Goal: Task Accomplishment & Management: Manage account settings

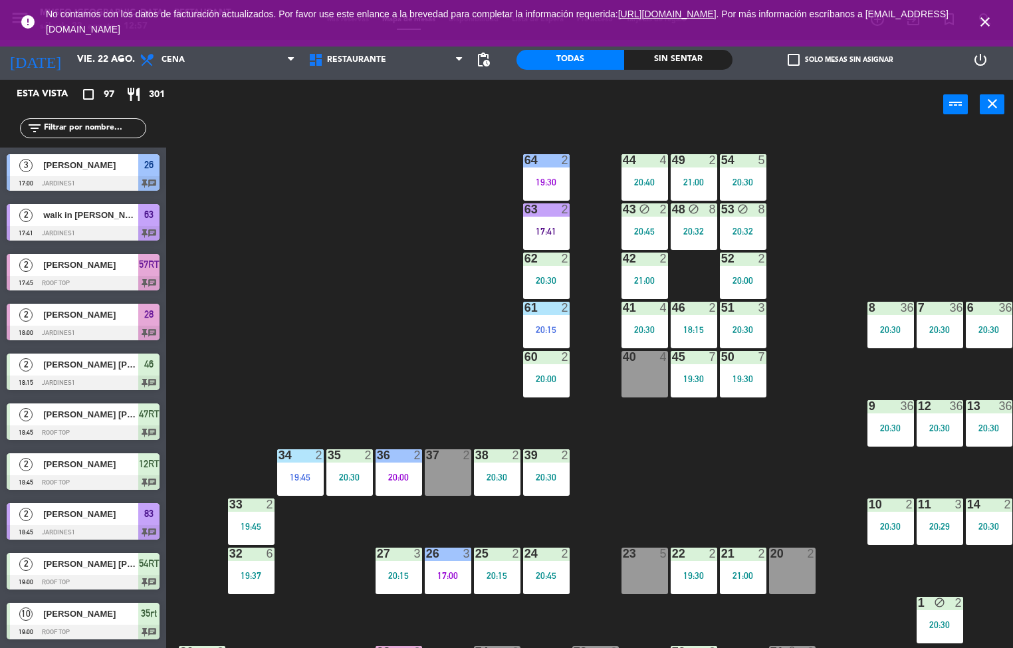
click at [630, 184] on div "20:40" at bounding box center [644, 181] width 47 height 9
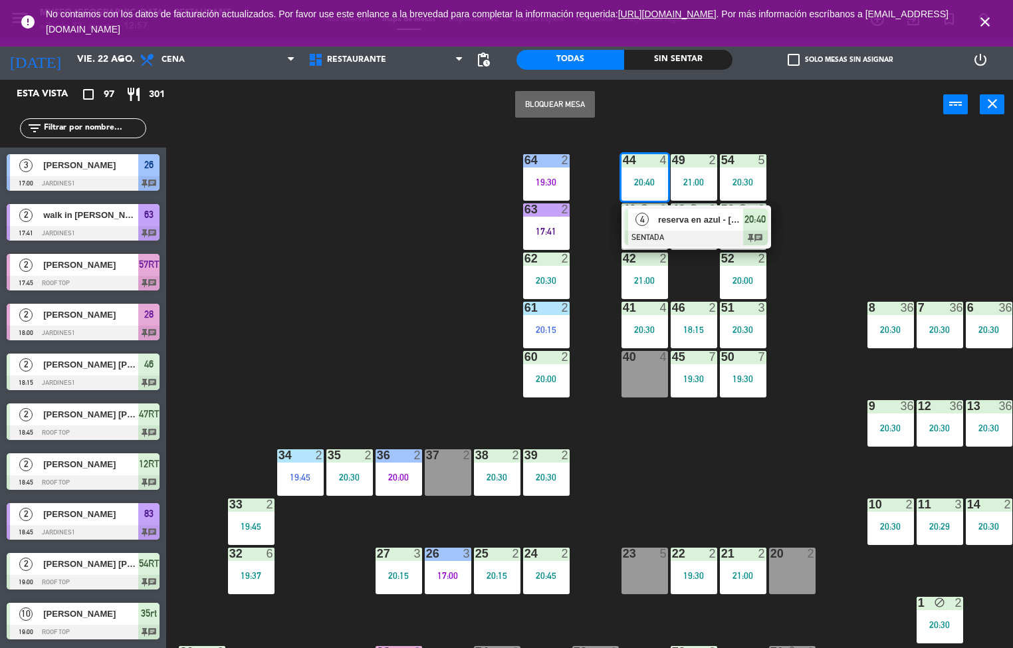
click at [658, 220] on span "reserva en azul - [PERSON_NAME]" at bounding box center [700, 220] width 85 height 14
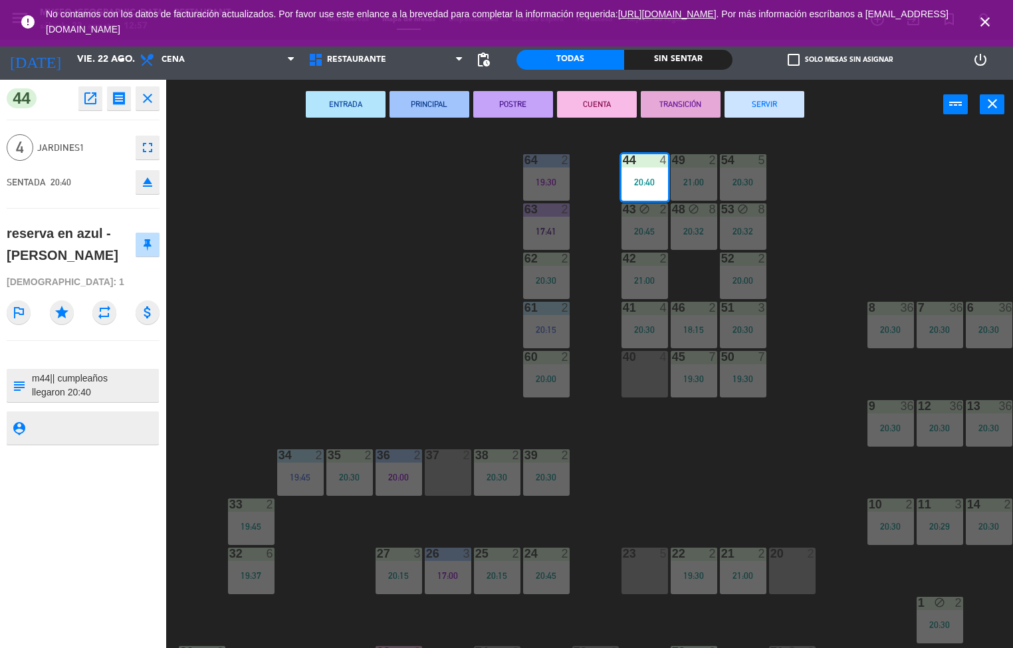
click at [409, 106] on button "PRINCIPAL" at bounding box center [429, 104] width 80 height 27
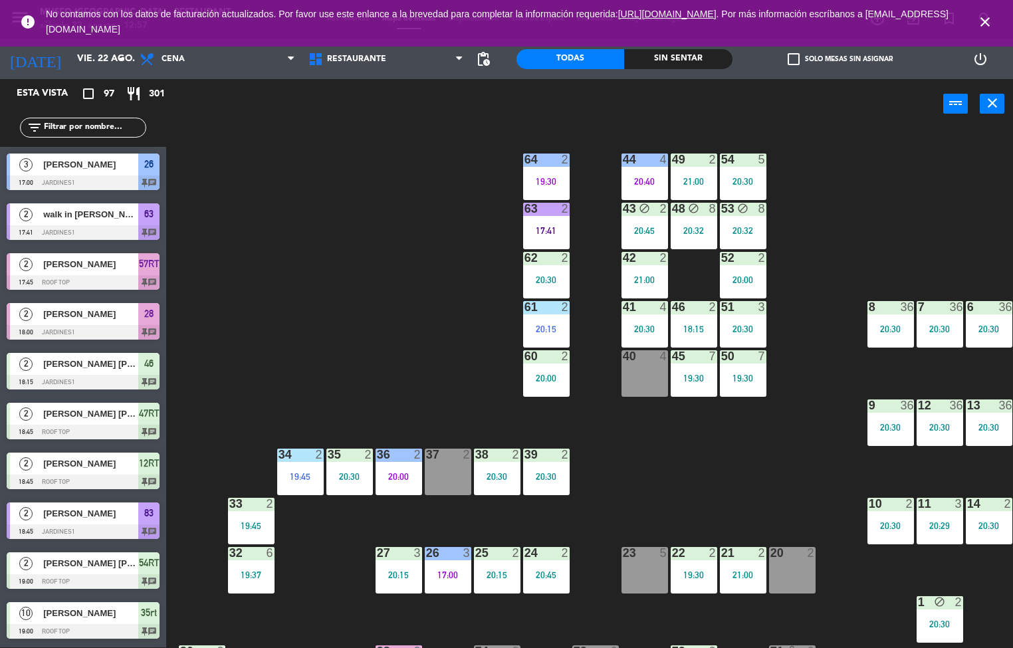
scroll to position [601, 0]
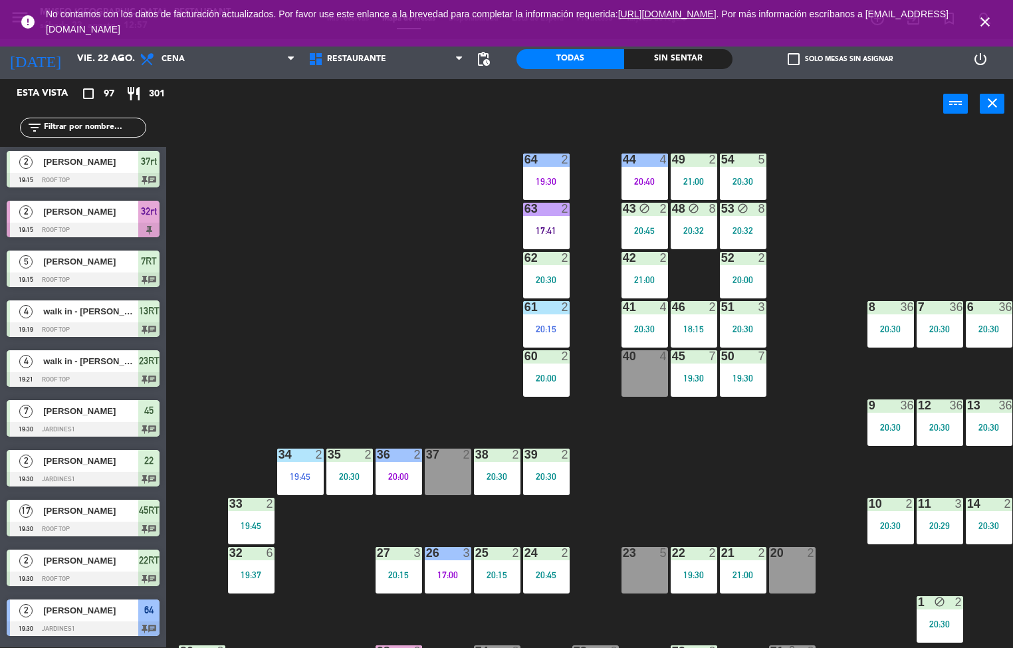
click at [692, 218] on div "48 block 8 20:32" at bounding box center [693, 226] width 47 height 47
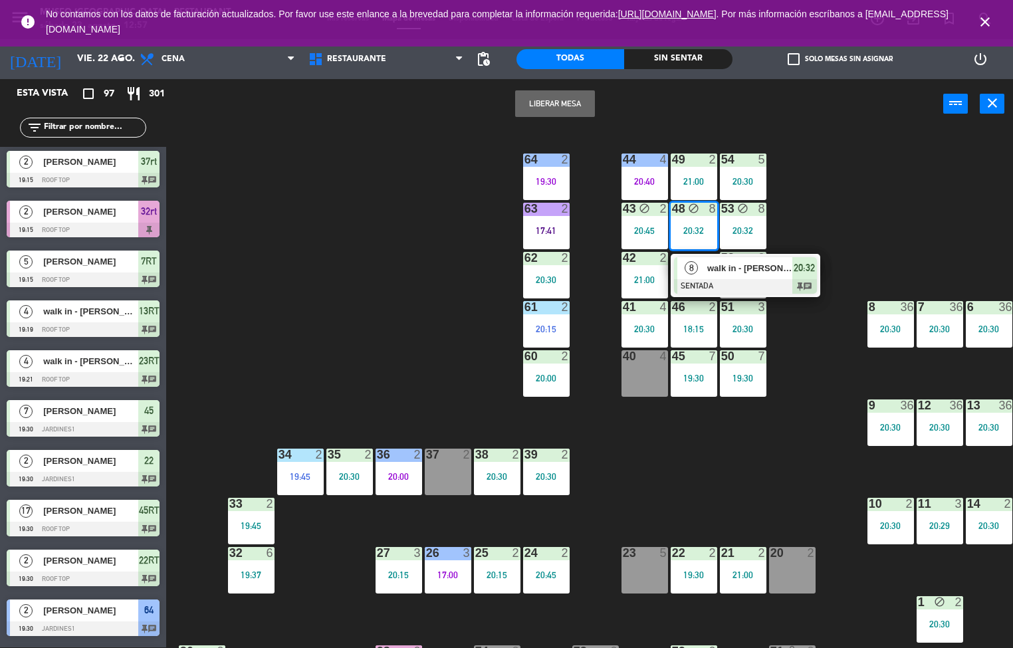
click at [712, 268] on span "walk in - [PERSON_NAME]" at bounding box center [749, 268] width 85 height 14
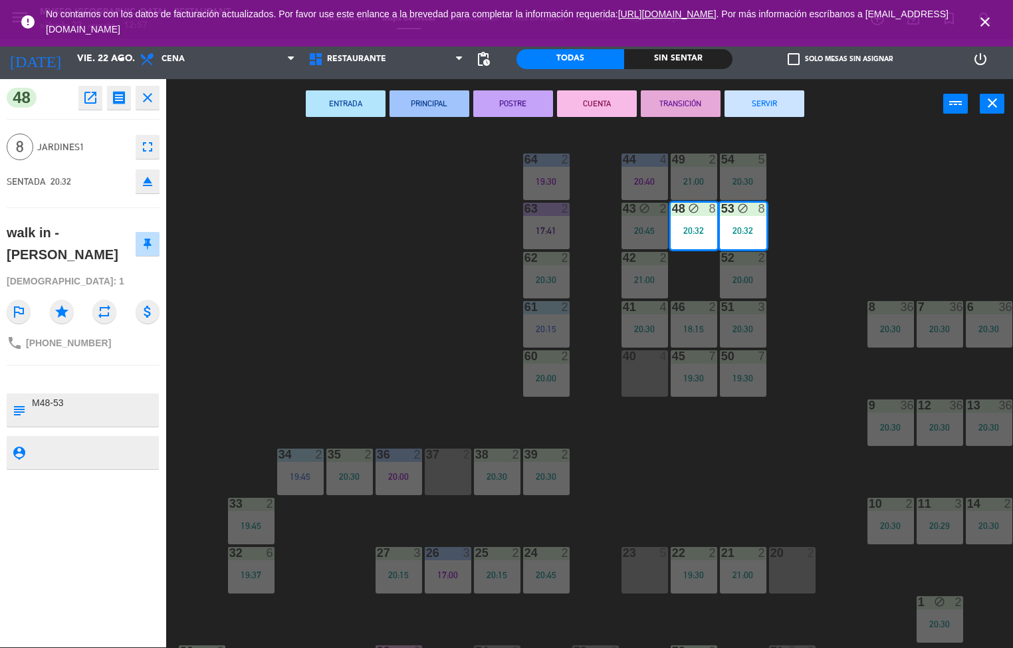
click at [583, 108] on button "CUENTA" at bounding box center [597, 103] width 80 height 27
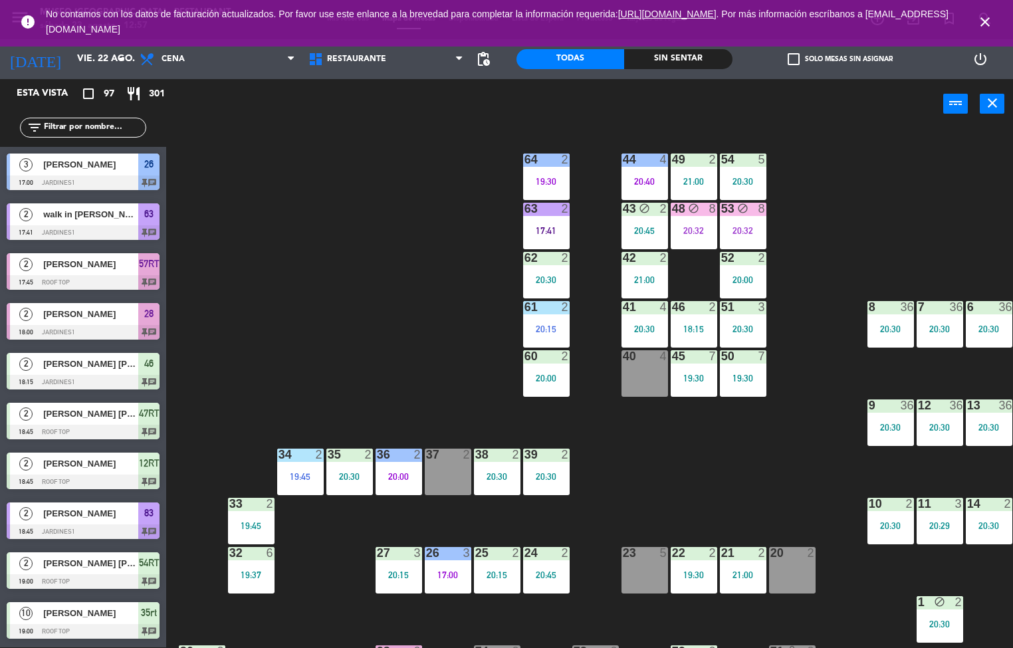
scroll to position [551, 0]
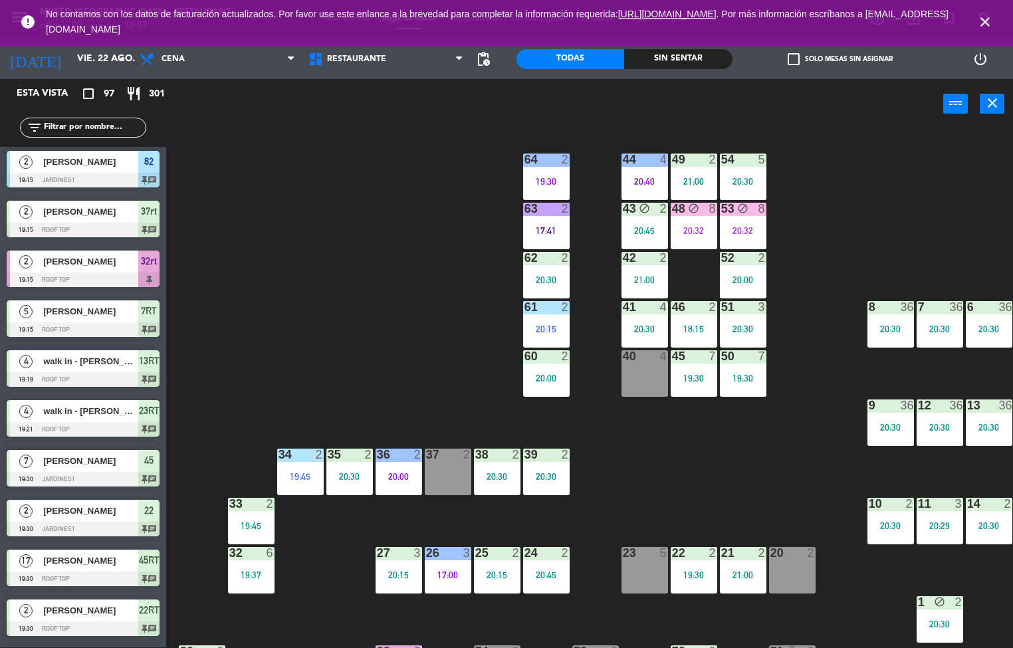
click at [692, 234] on div "20:32" at bounding box center [693, 230] width 47 height 9
click at [849, 242] on div "44 4 20:40 49 2 21:00 54 5 20:30 64 2 19:30 48 block 8 20:32 53 block 8 20:32 6…" at bounding box center [594, 389] width 836 height 518
click at [70, 58] on input "vie. 22 ago." at bounding box center [133, 59] width 126 height 24
click at [70, 62] on input "vie. 22 ago." at bounding box center [133, 59] width 126 height 24
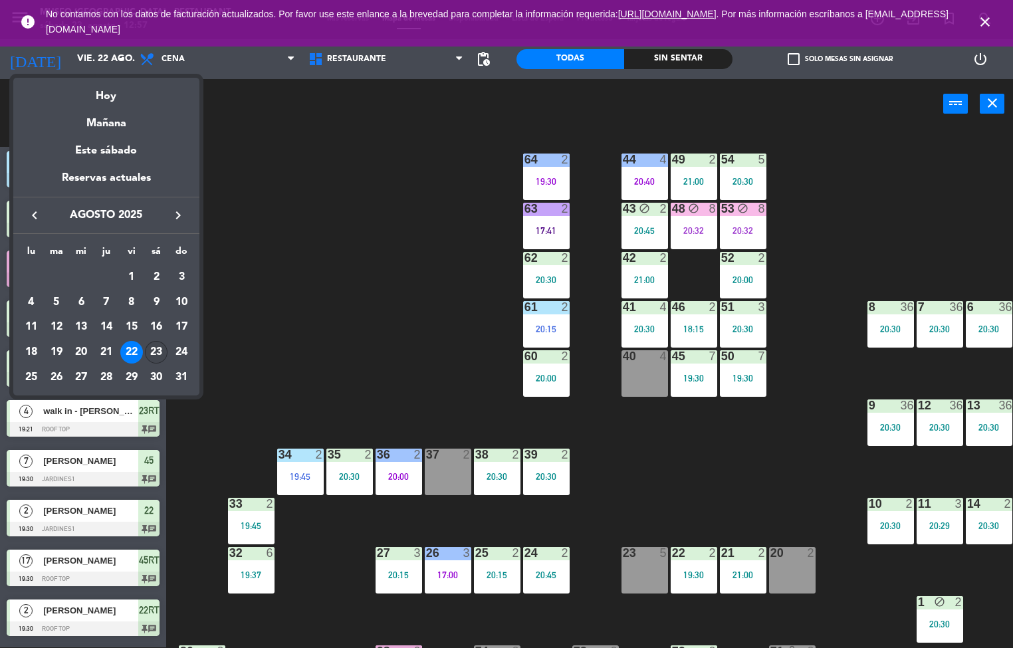
click at [157, 355] on div "23" at bounding box center [156, 352] width 23 height 23
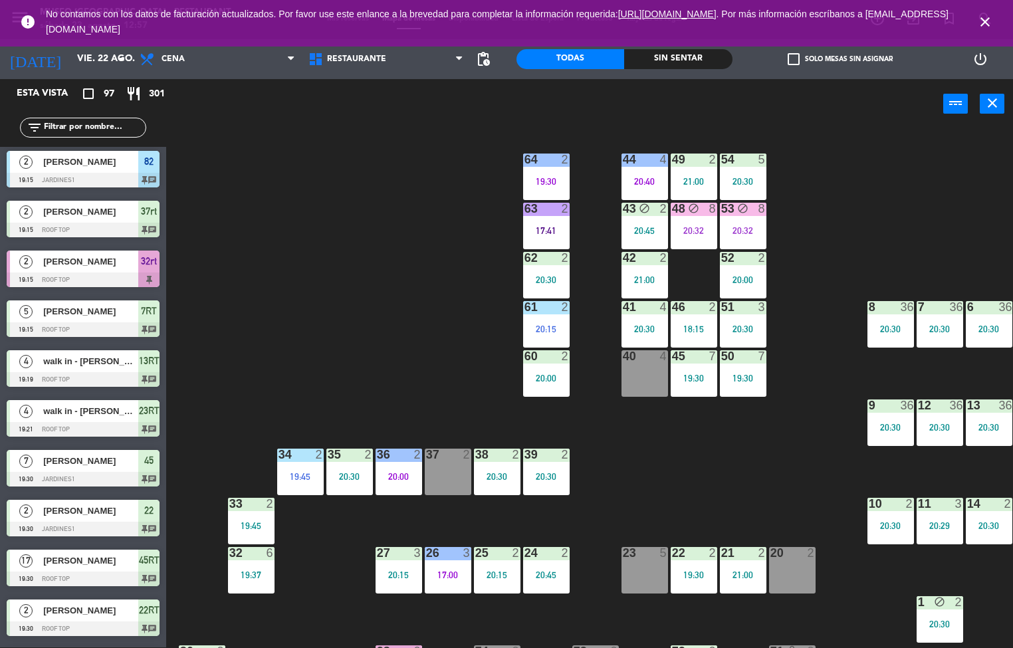
type input "sáb. 23 ago."
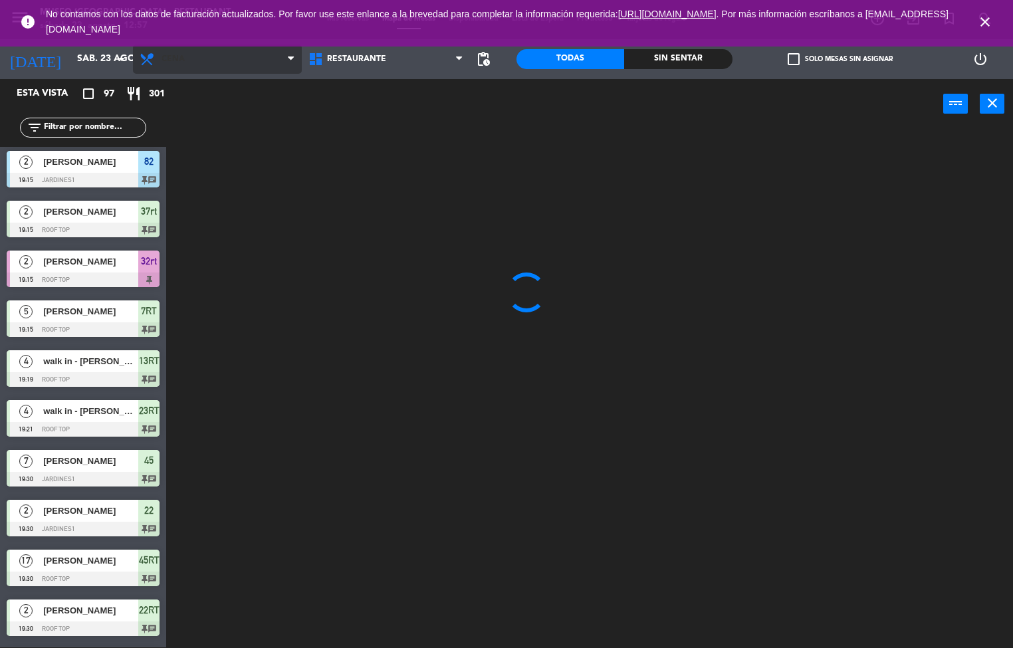
click at [229, 68] on span "Cena" at bounding box center [217, 59] width 169 height 29
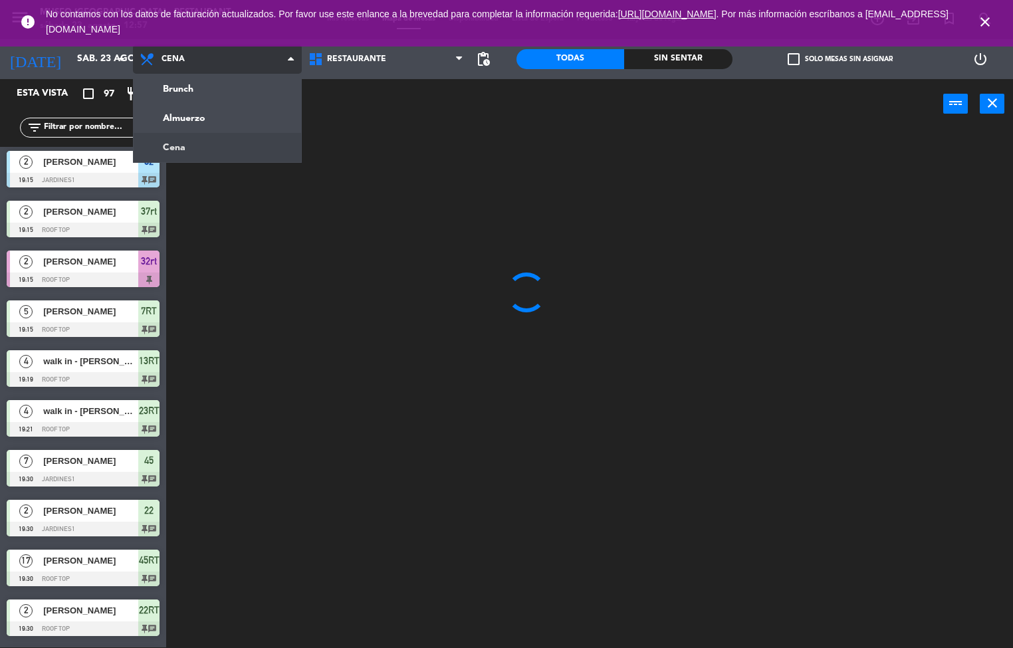
click at [190, 94] on ng-component "menu [GEOGRAPHIC_DATA] - Restaurant sábado 23. agosto - 12:57 Mis reservas Mapa…" at bounding box center [506, 323] width 1013 height 648
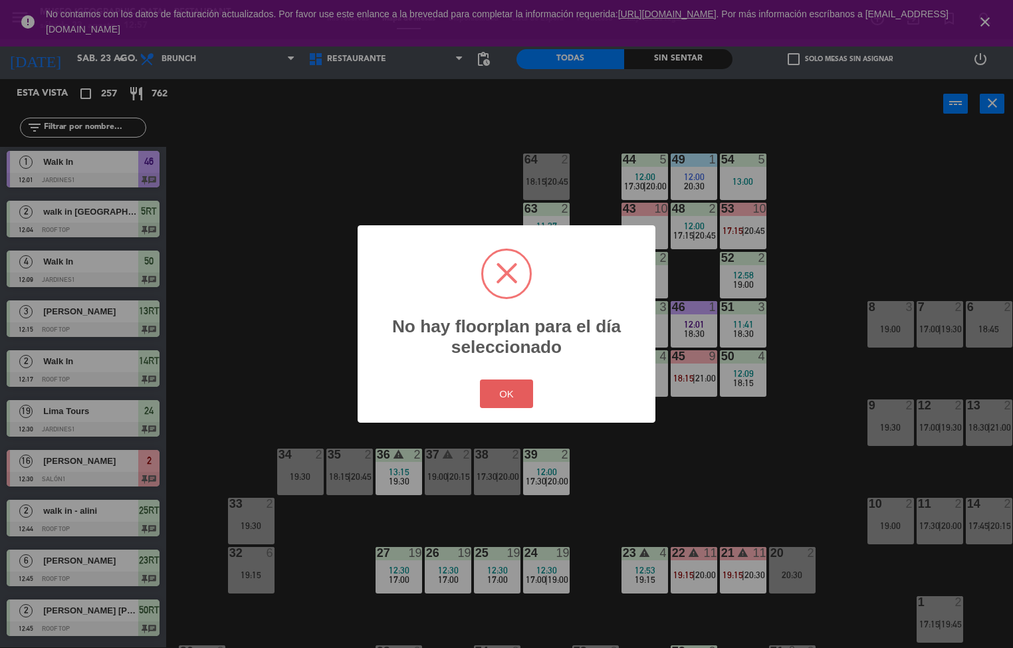
click at [523, 401] on button "OK" at bounding box center [507, 393] width 54 height 29
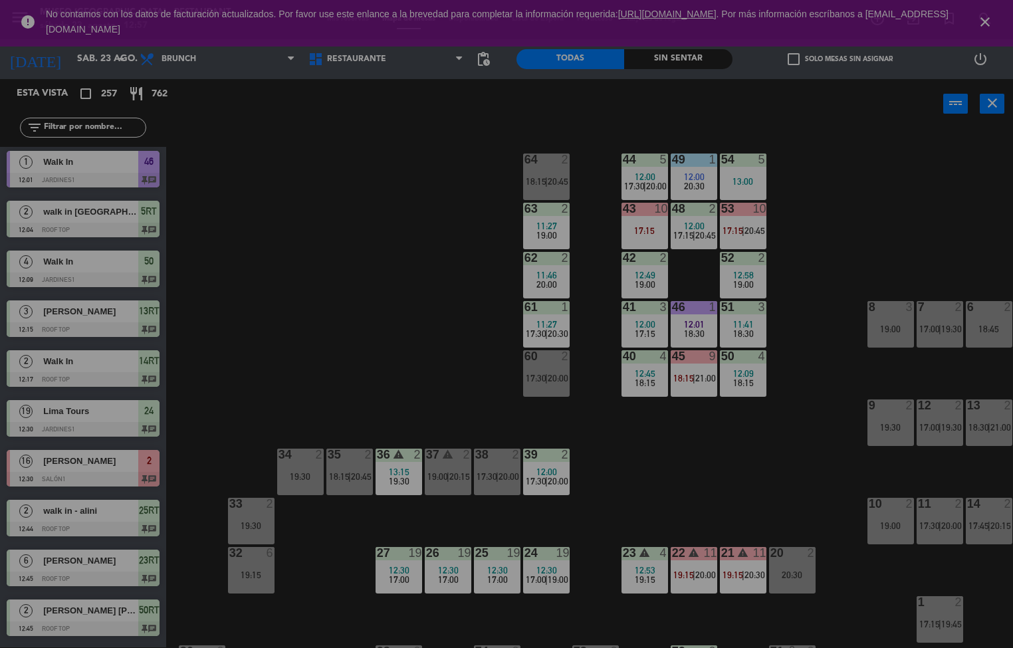
scroll to position [0, 0]
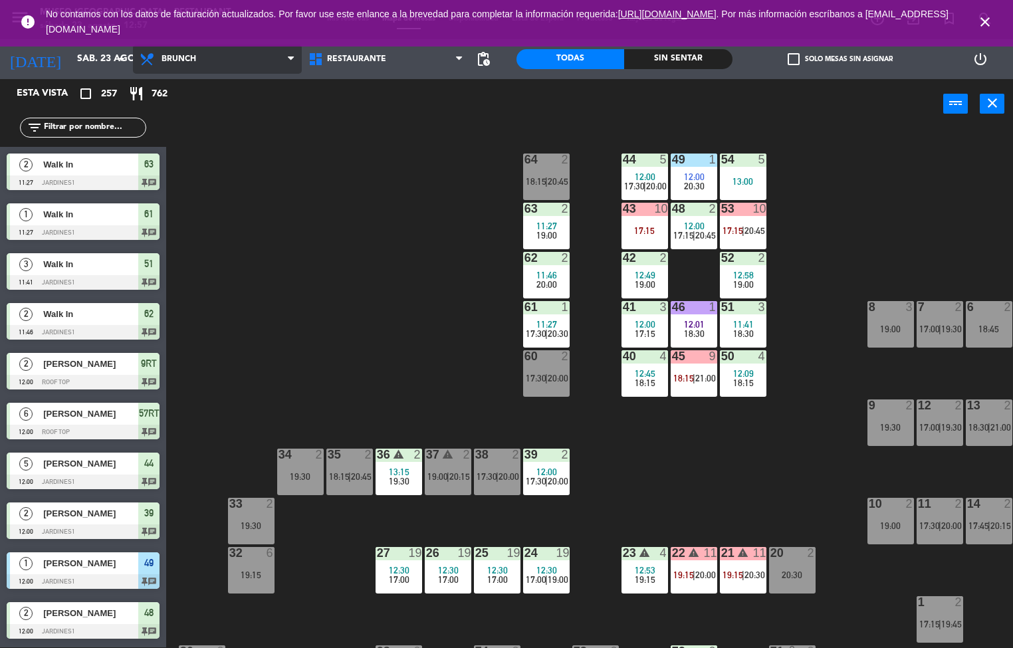
click at [201, 60] on span "Brunch" at bounding box center [217, 59] width 169 height 29
click at [203, 58] on span "Brunch" at bounding box center [217, 59] width 169 height 29
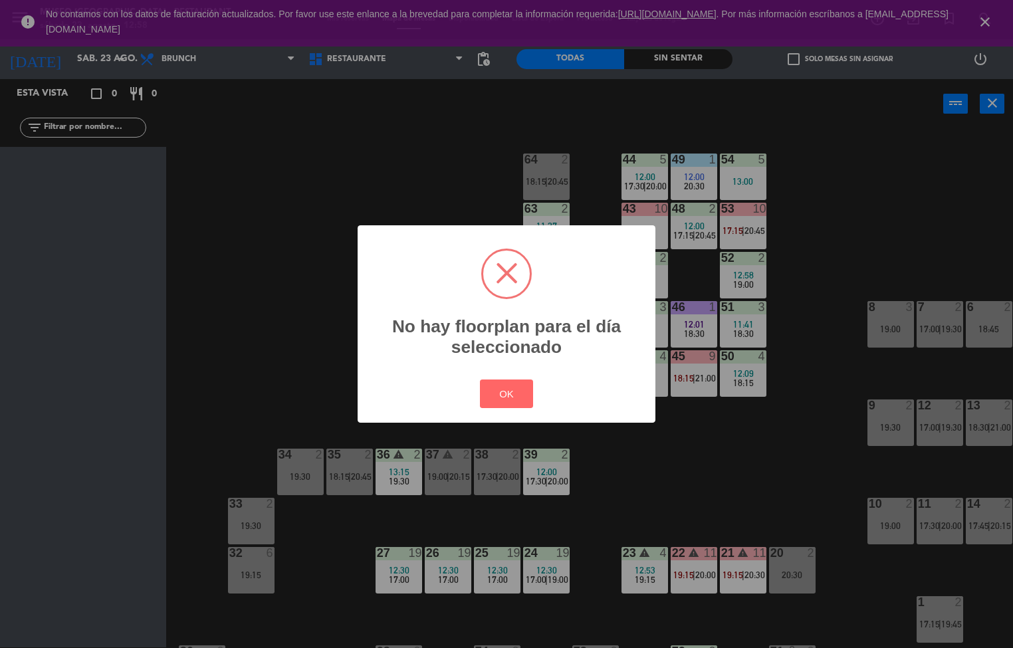
click at [870, 211] on div "? ! i No hay floorplan para el día seleccionado × OK Cancel" at bounding box center [506, 324] width 1013 height 648
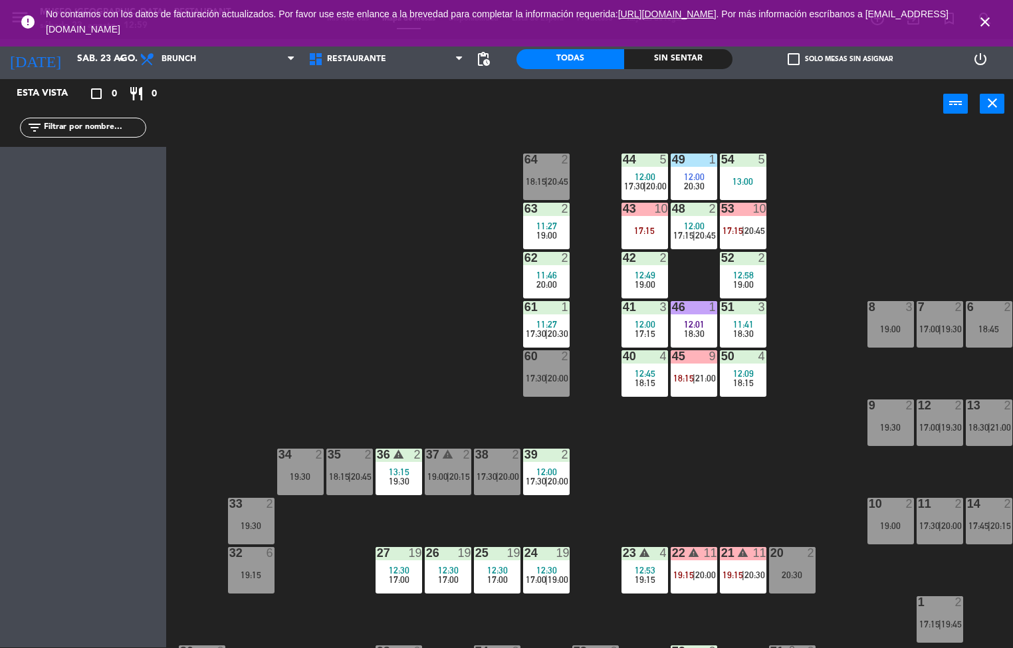
click at [642, 181] on span "17:30" at bounding box center [634, 186] width 21 height 11
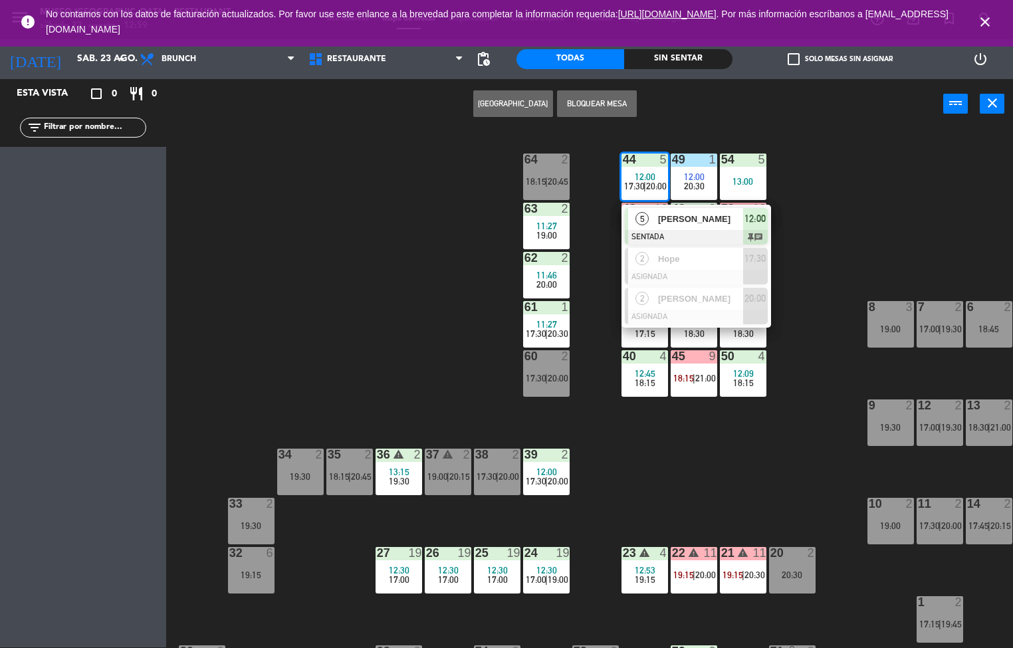
click at [308, 223] on div "44 5 12:00 17:30 | 20:00 5 [PERSON_NAME] SENTADA 12:00 chat 2 Hope ASIGNADA 17:…" at bounding box center [594, 389] width 836 height 518
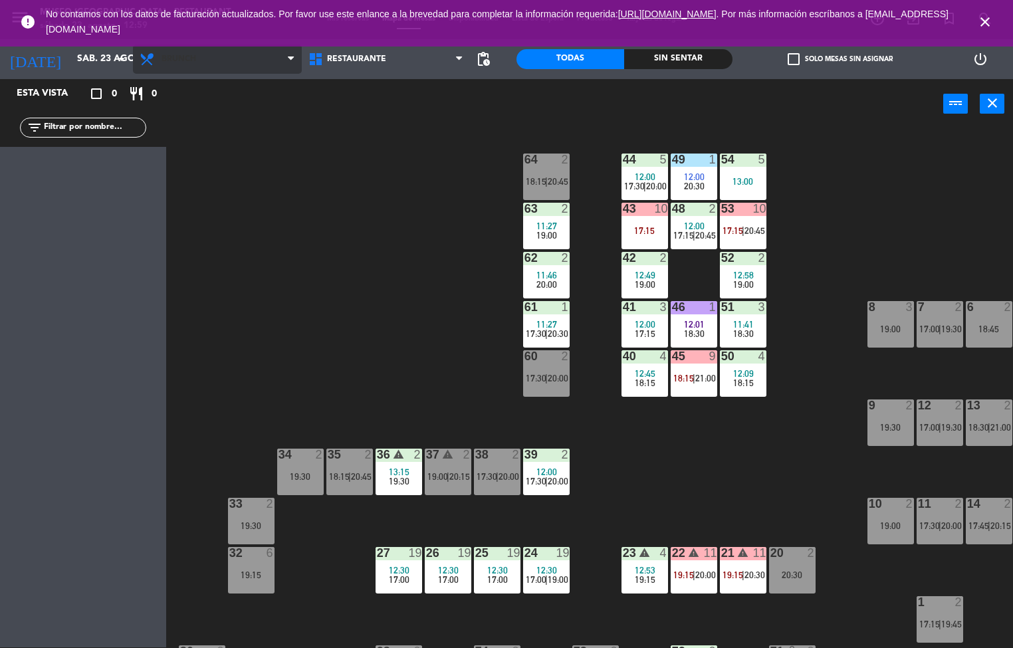
click at [231, 70] on span "Brunch" at bounding box center [217, 59] width 169 height 29
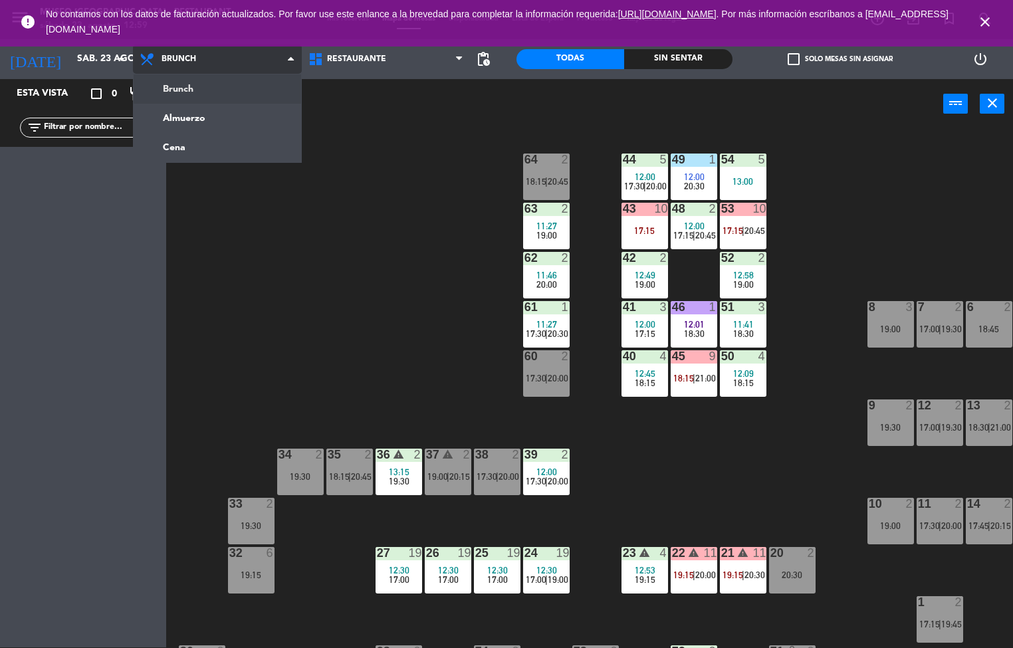
click at [235, 120] on ng-component "menu [GEOGRAPHIC_DATA] - Restaurant sábado 23. agosto - 12:59 Mis reservas Mapa…" at bounding box center [506, 323] width 1013 height 648
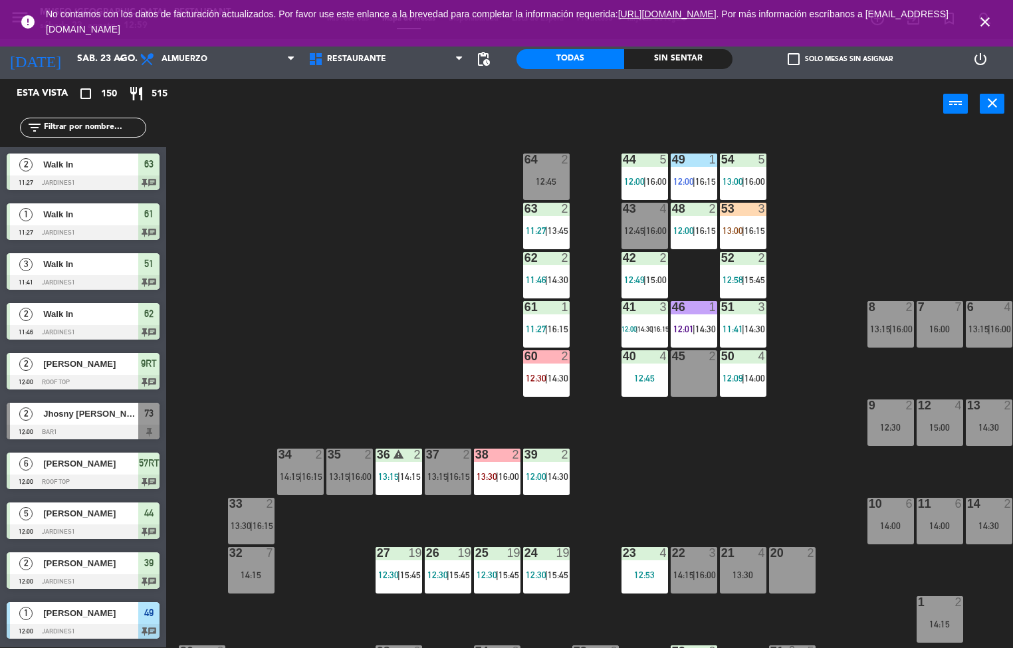
click at [656, 180] on span "16:00" at bounding box center [656, 181] width 21 height 11
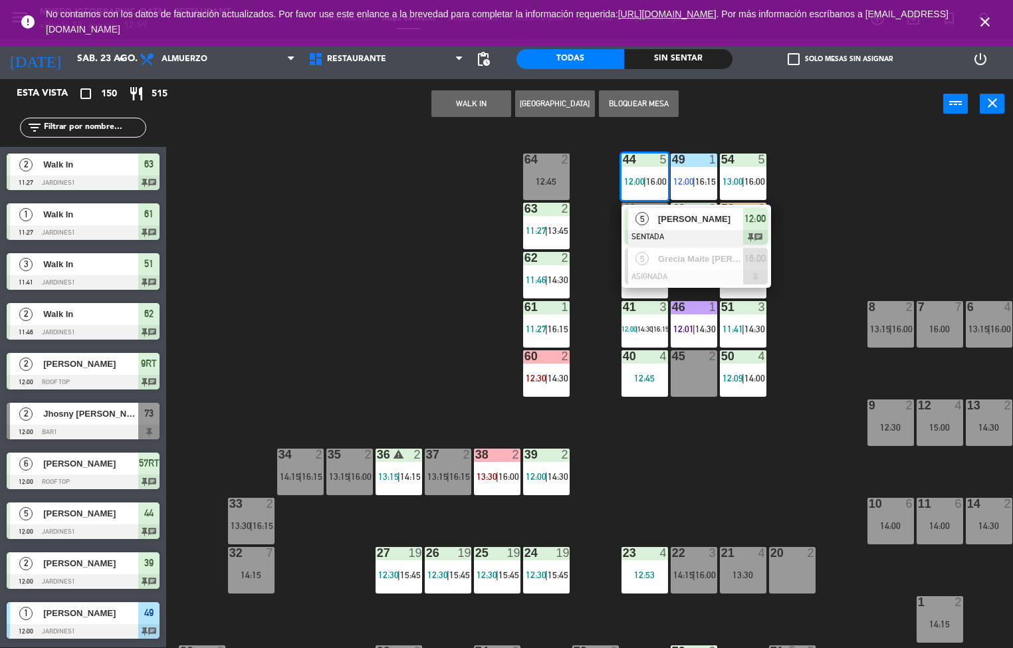
click at [708, 227] on div "[PERSON_NAME]" at bounding box center [699, 219] width 86 height 22
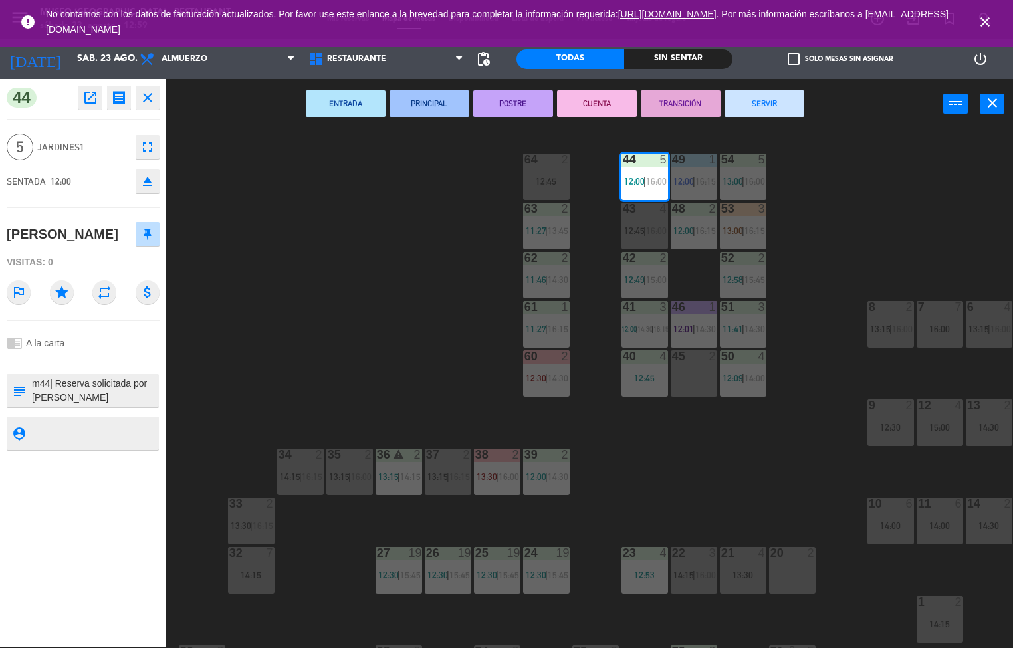
click at [421, 106] on button "PRINCIPAL" at bounding box center [429, 103] width 80 height 27
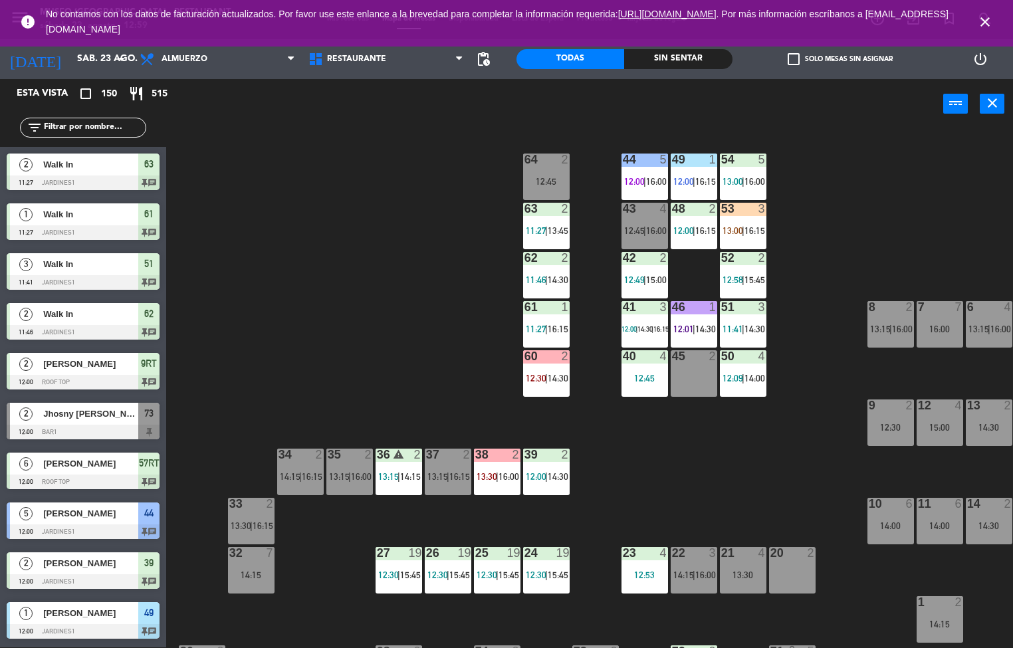
click at [692, 226] on span "12:00" at bounding box center [683, 230] width 21 height 11
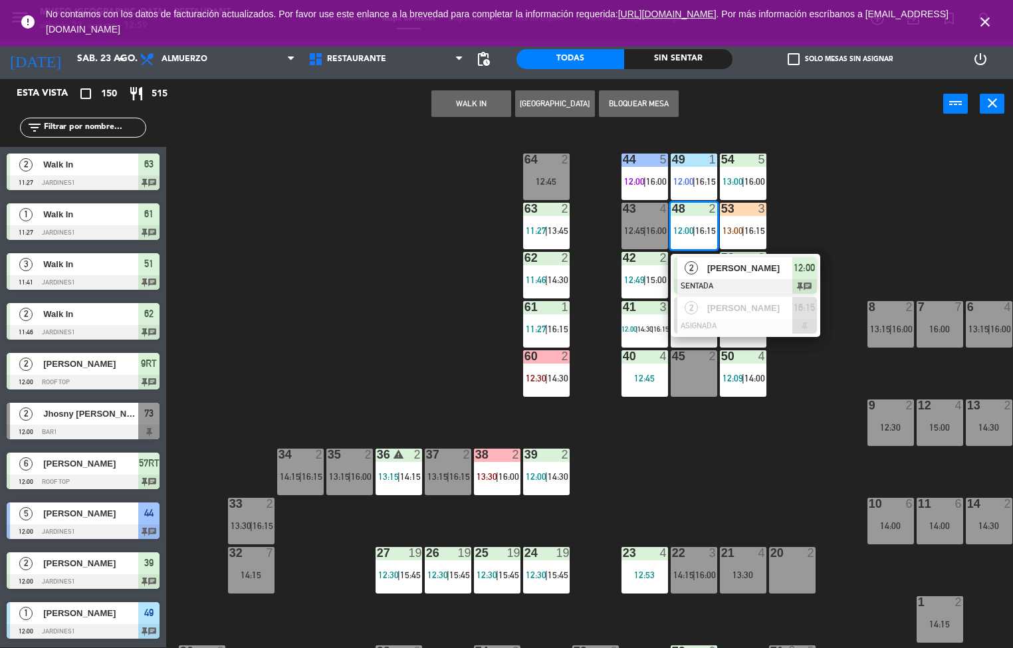
click at [710, 275] on div "[PERSON_NAME]" at bounding box center [749, 268] width 86 height 22
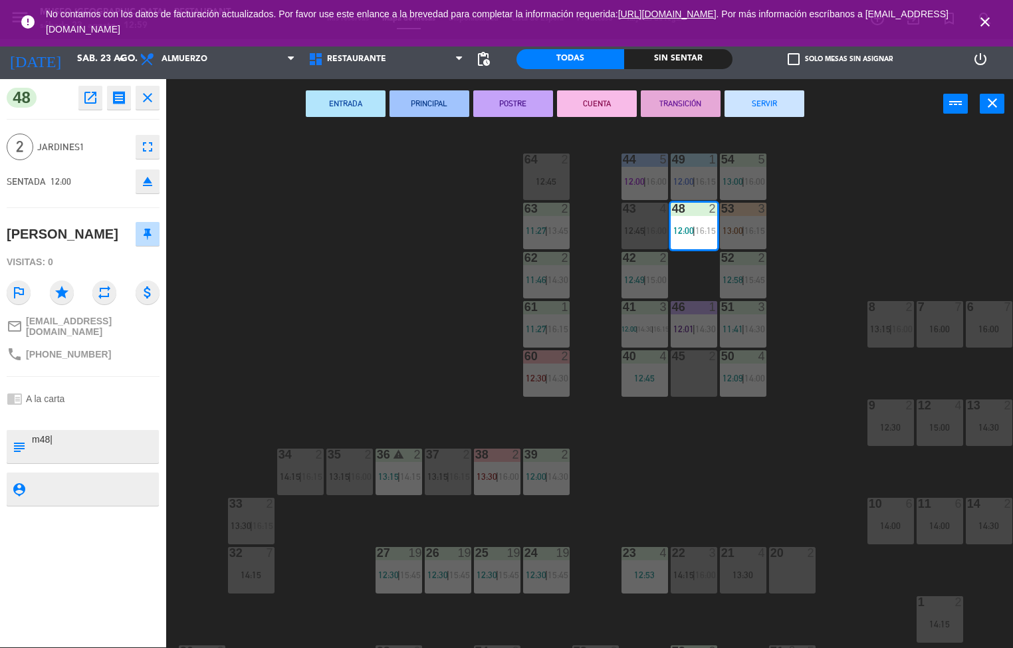
click at [686, 102] on button "TRANSICIÓN" at bounding box center [680, 103] width 80 height 27
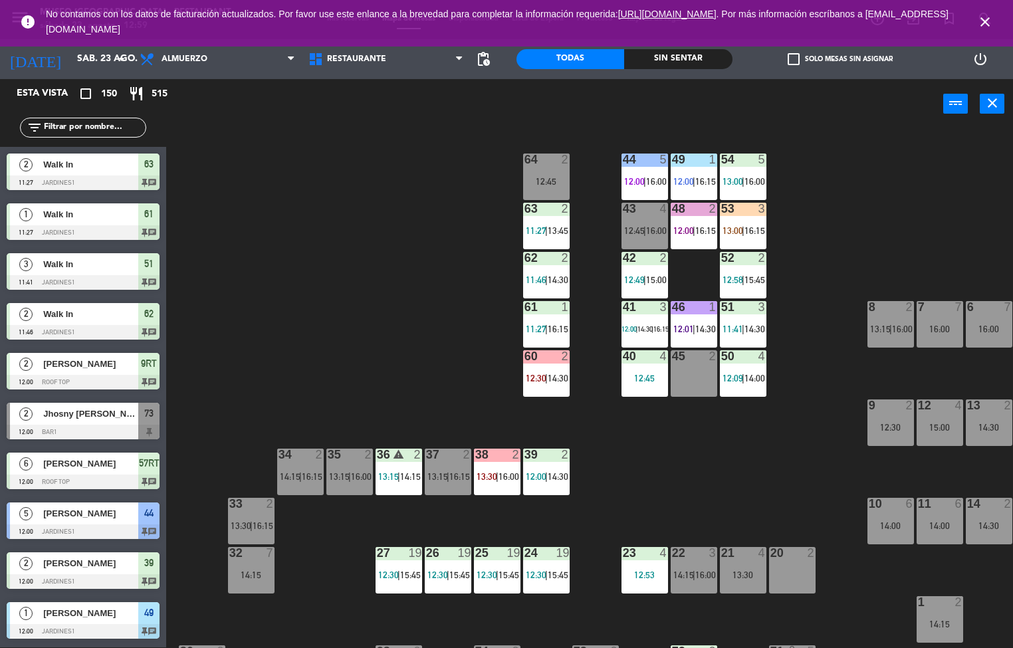
click at [690, 112] on div "power_input close" at bounding box center [554, 104] width 777 height 50
click at [690, 163] on div at bounding box center [693, 159] width 22 height 12
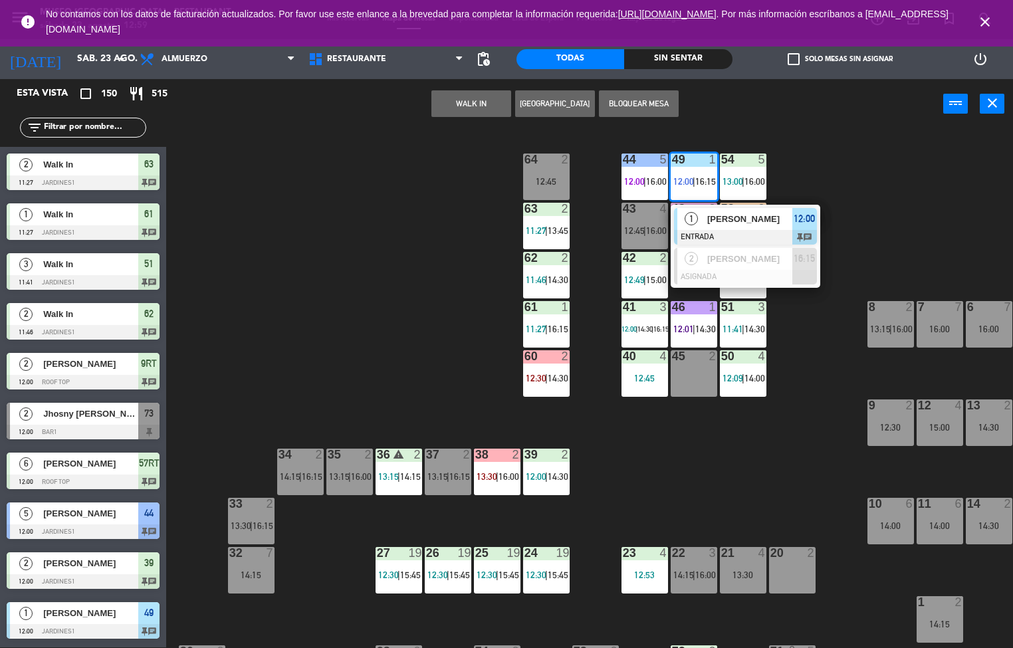
click at [743, 232] on div at bounding box center [745, 237] width 143 height 15
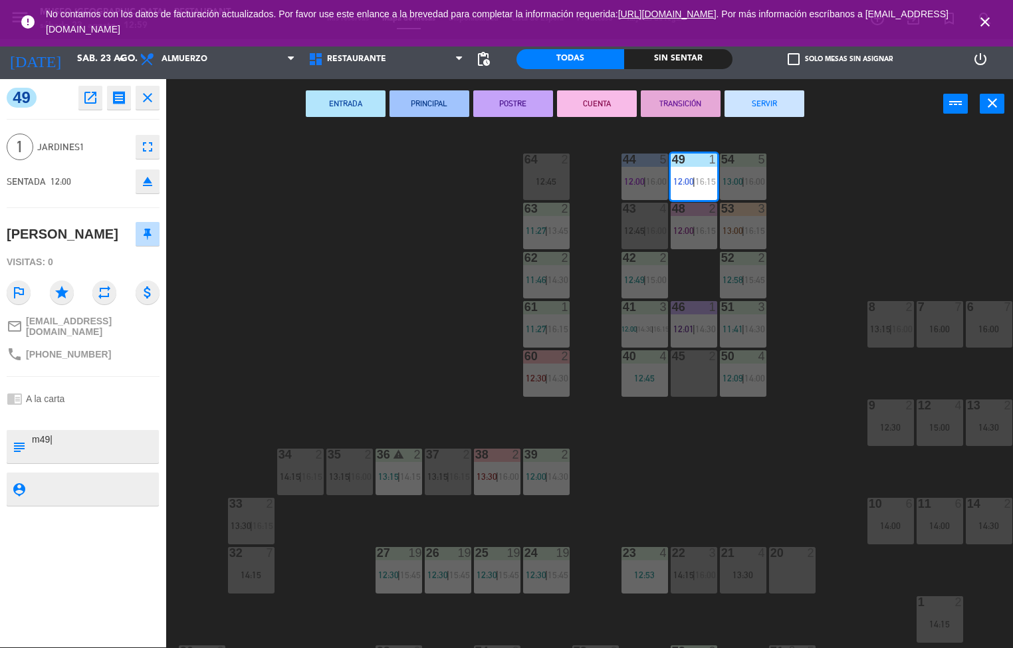
click at [666, 108] on button "TRANSICIÓN" at bounding box center [680, 103] width 80 height 27
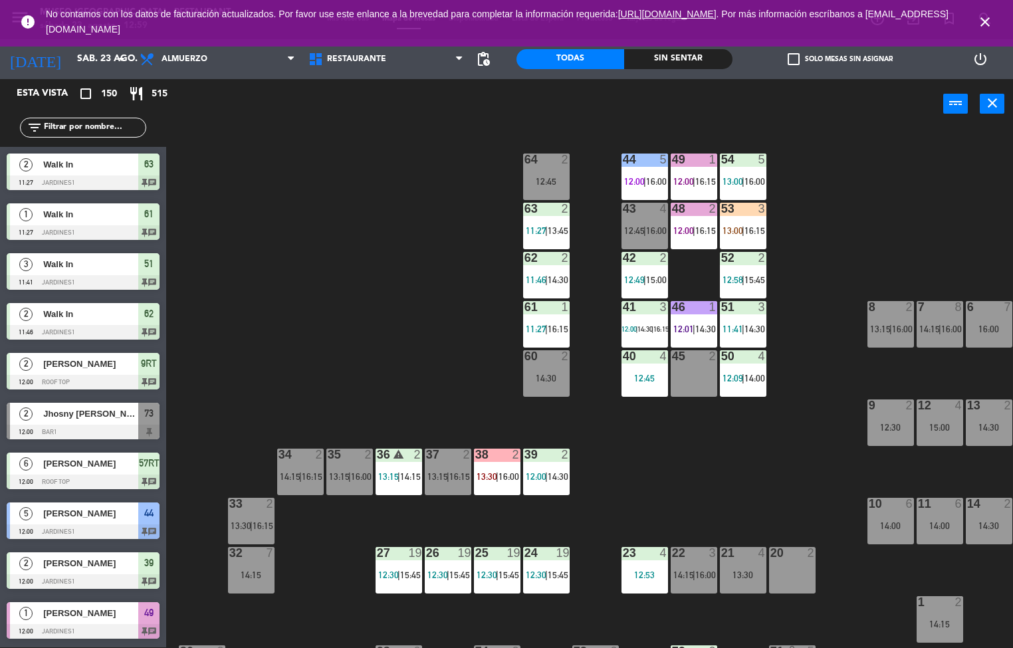
click at [744, 373] on span "14:00" at bounding box center [754, 378] width 21 height 11
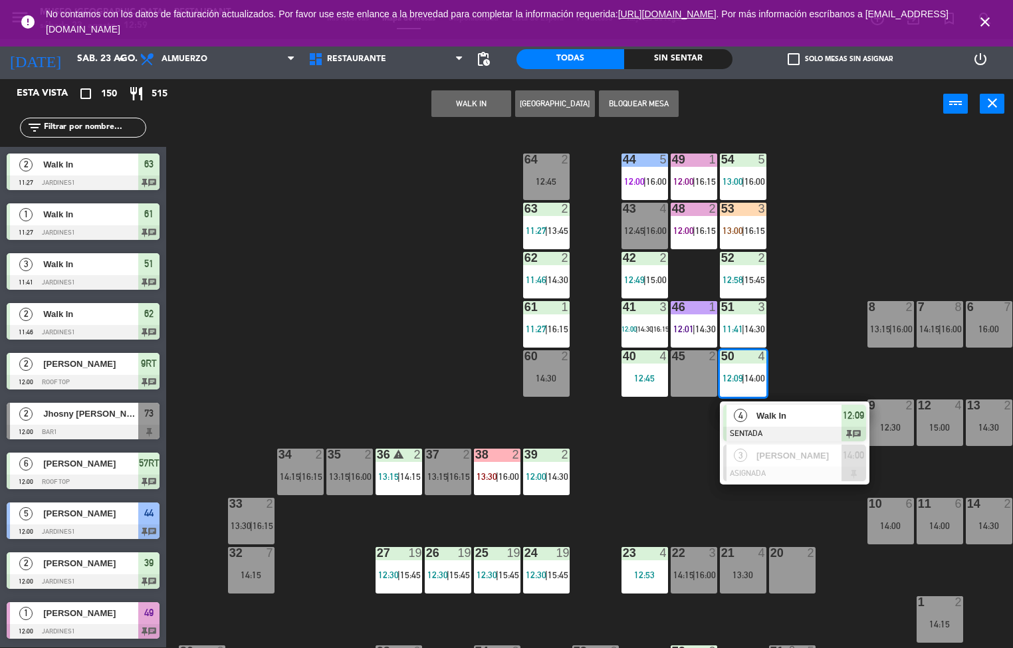
click at [779, 427] on div at bounding box center [794, 434] width 143 height 15
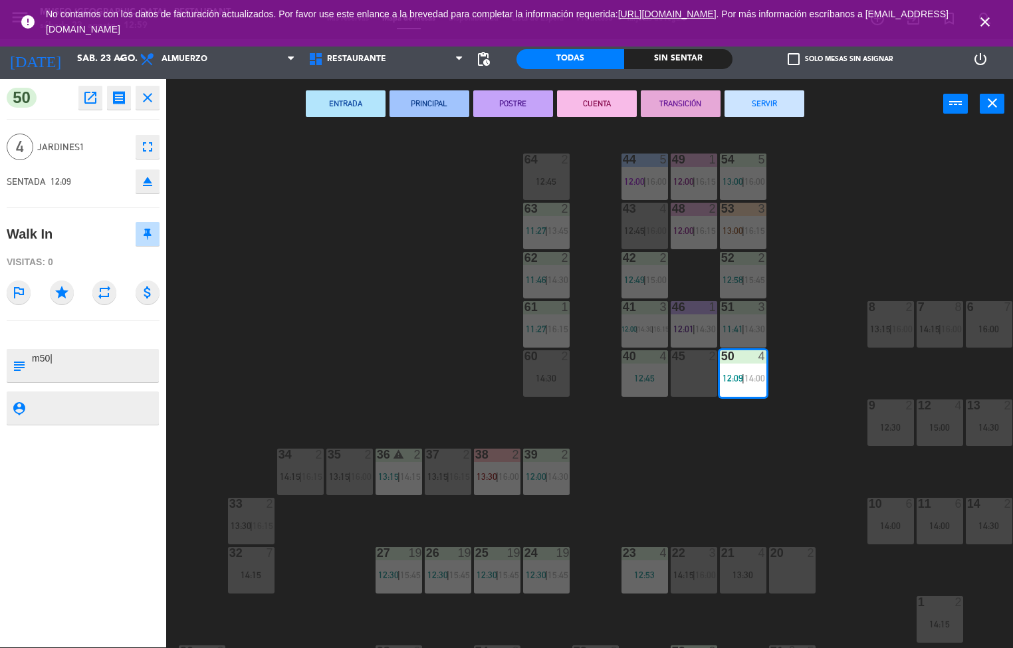
click at [433, 104] on button "PRINCIPAL" at bounding box center [429, 103] width 80 height 27
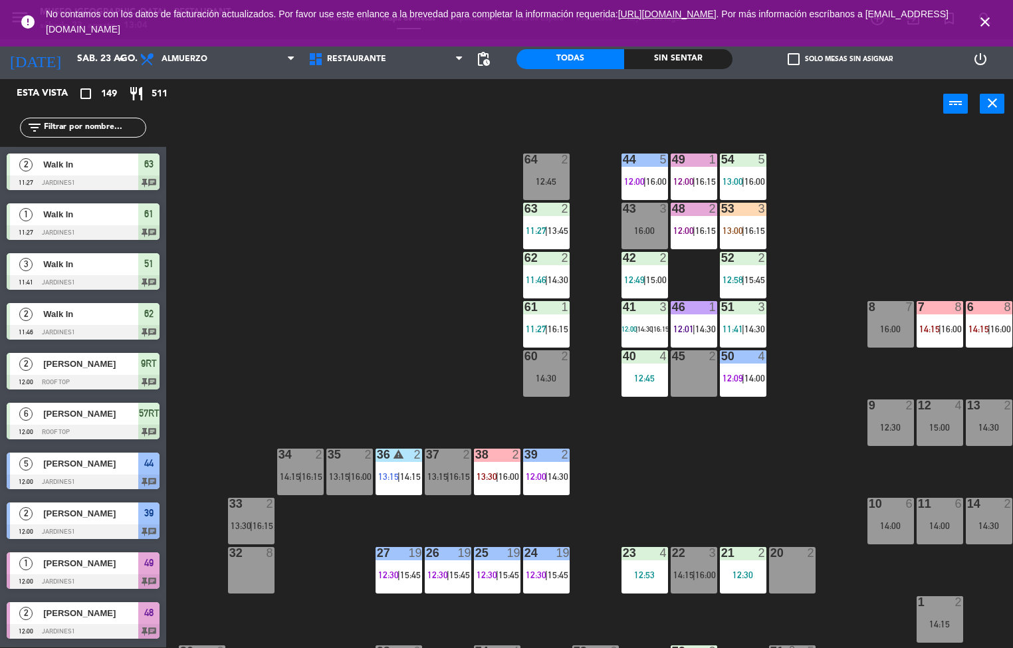
click at [785, 454] on div "44 5 12:00 | 16:00 49 1 12:00 | 16:15 54 5 13:00 | 16:00 64 2 12:45 48 2 12:00 …" at bounding box center [594, 389] width 836 height 518
click at [781, 444] on div "44 5 12:00 | 16:00 49 1 12:00 | 16:15 54 5 13:00 | 16:00 64 2 12:45 48 2 12:00 …" at bounding box center [594, 389] width 836 height 518
click at [835, 267] on div "44 5 12:00 | 16:00 49 1 12:00 | 16:15 54 5 13:00 | 16:00 64 2 12:45 48 2 12:00 …" at bounding box center [594, 389] width 836 height 518
click at [739, 316] on div "51 3 11:41 | 14:30" at bounding box center [743, 324] width 47 height 47
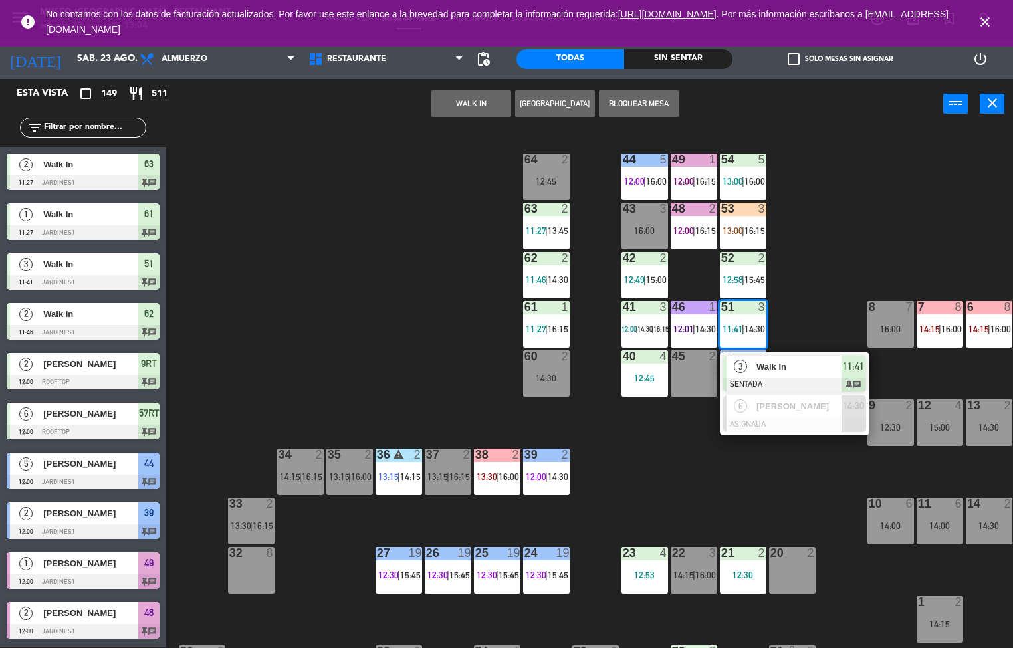
click at [777, 377] on div at bounding box center [794, 384] width 143 height 15
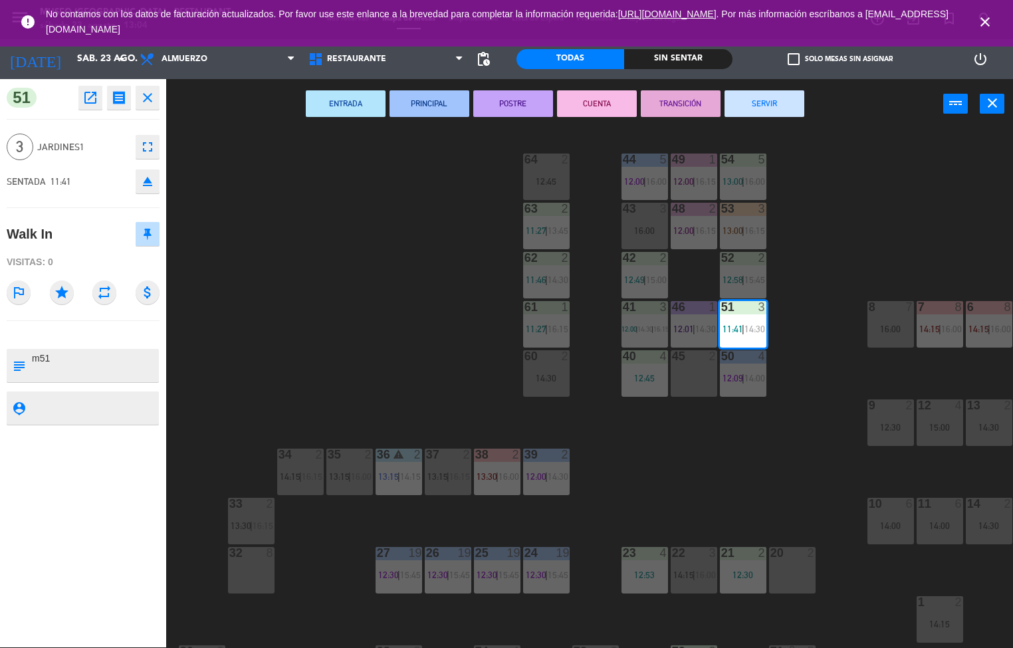
click at [435, 102] on button "PRINCIPAL" at bounding box center [429, 103] width 80 height 27
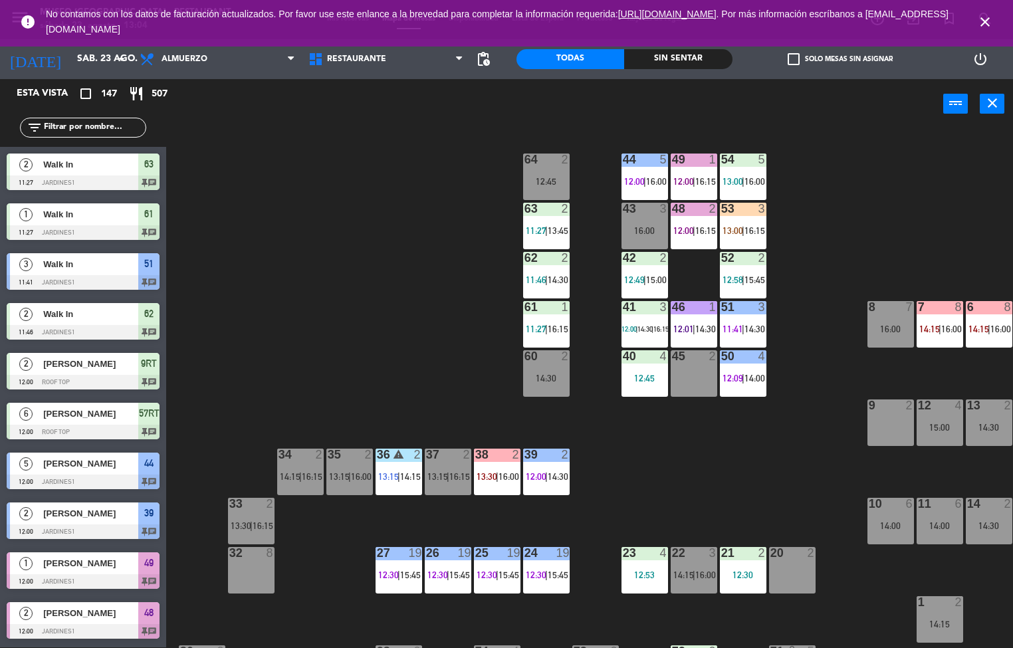
click at [636, 322] on div "41 3 12:00 | 14:30 | 16:15" at bounding box center [644, 324] width 47 height 47
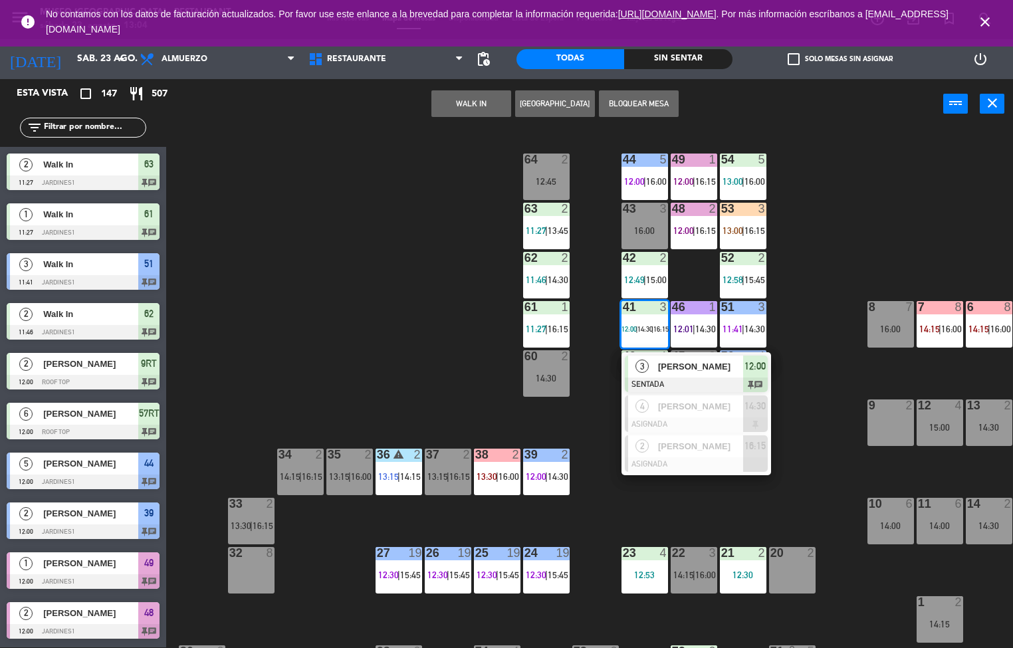
click at [716, 379] on div at bounding box center [696, 384] width 143 height 15
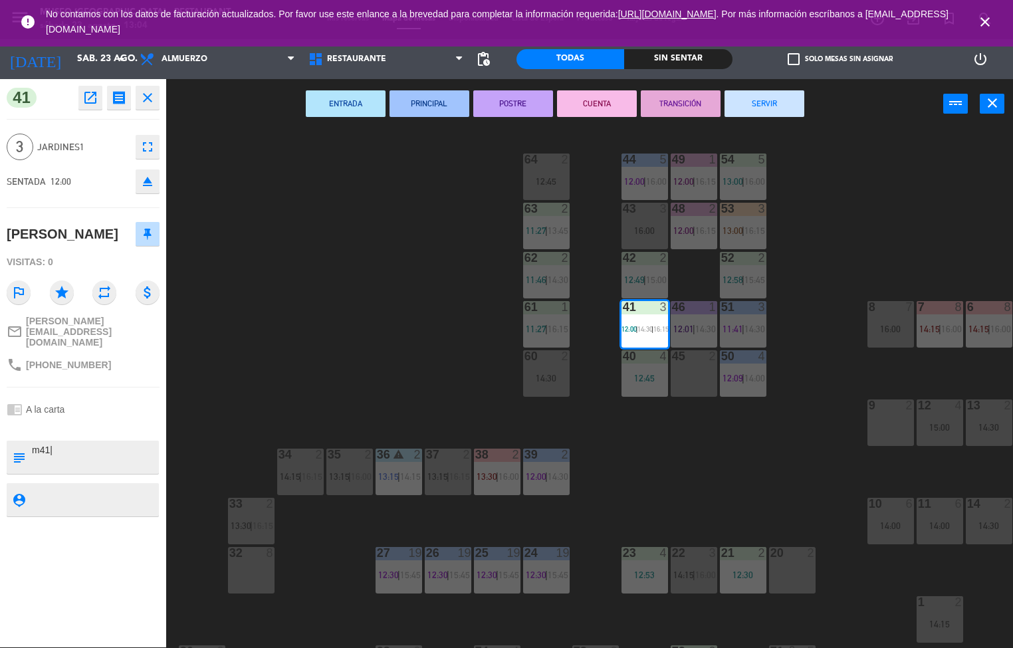
click at [421, 108] on button "PRINCIPAL" at bounding box center [429, 103] width 80 height 27
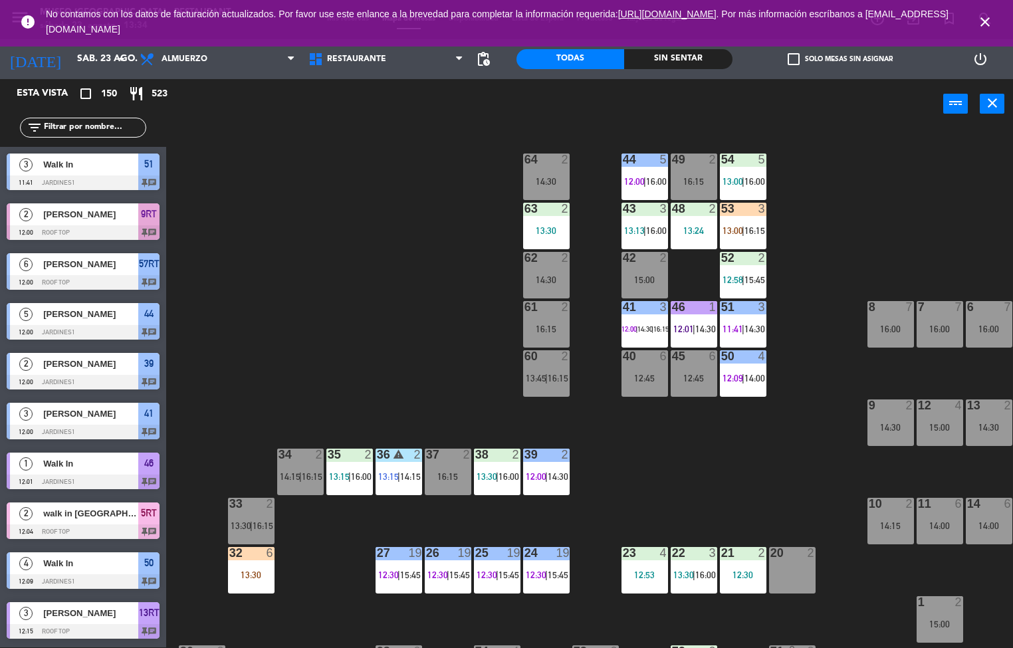
click at [692, 460] on div "44 5 12:00 | 16:00 49 2 16:15 54 5 13:00 | 16:00 64 2 14:30 48 2 13:24 53 3 13:…" at bounding box center [594, 389] width 836 height 518
click at [749, 482] on div "44 5 12:00 | 16:00 49 2 16:15 54 5 13:00 | 16:00 64 2 14:30 48 2 13:24 53 3 13:…" at bounding box center [594, 389] width 836 height 518
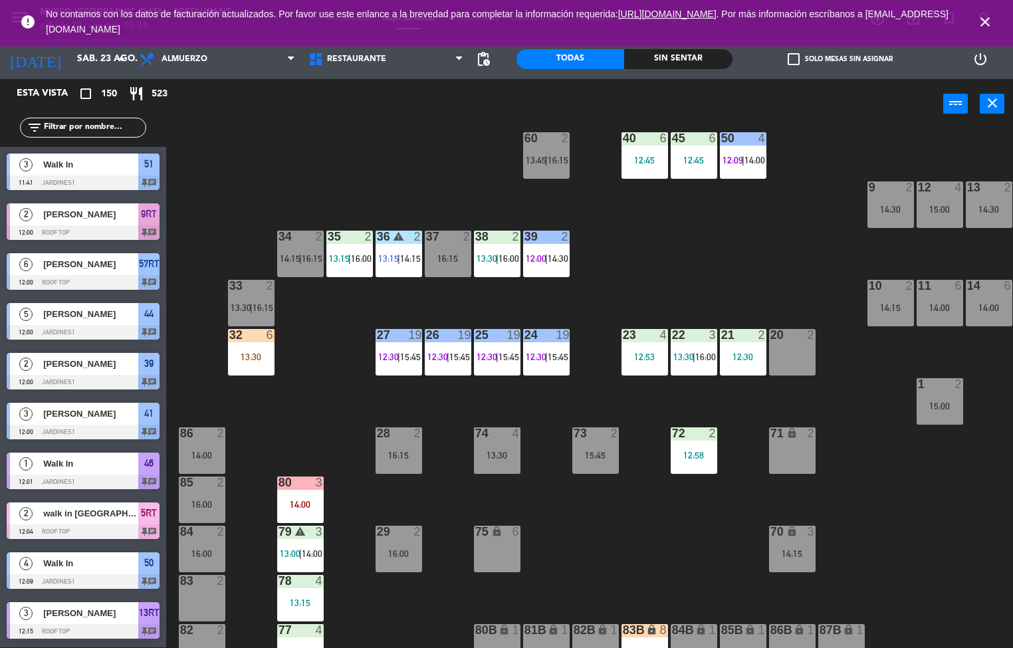
click at [319, 481] on div "3" at bounding box center [319, 482] width 8 height 12
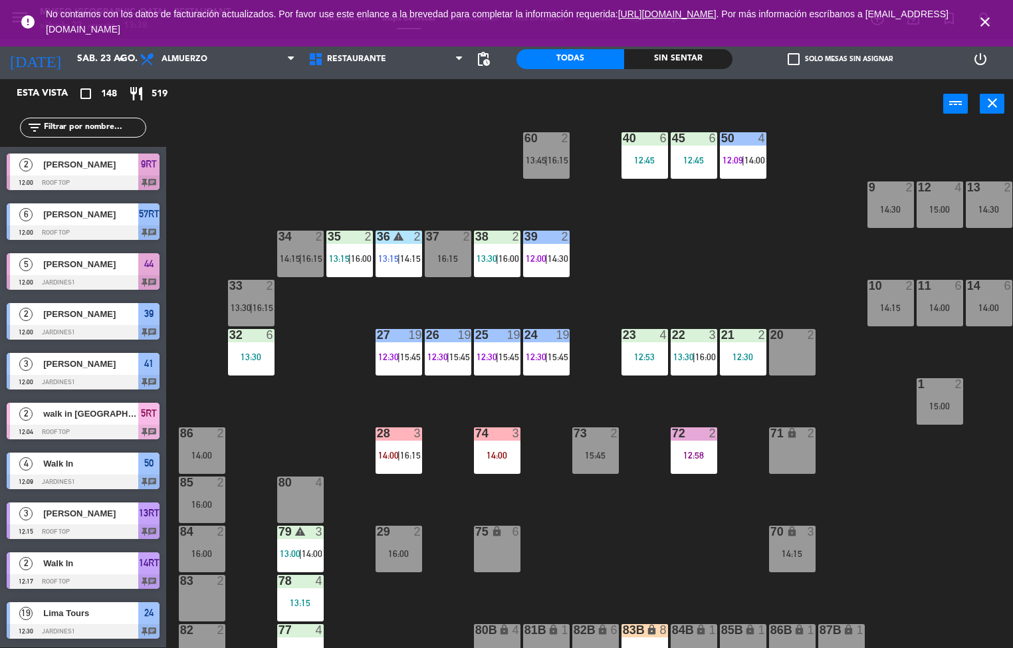
scroll to position [0, 0]
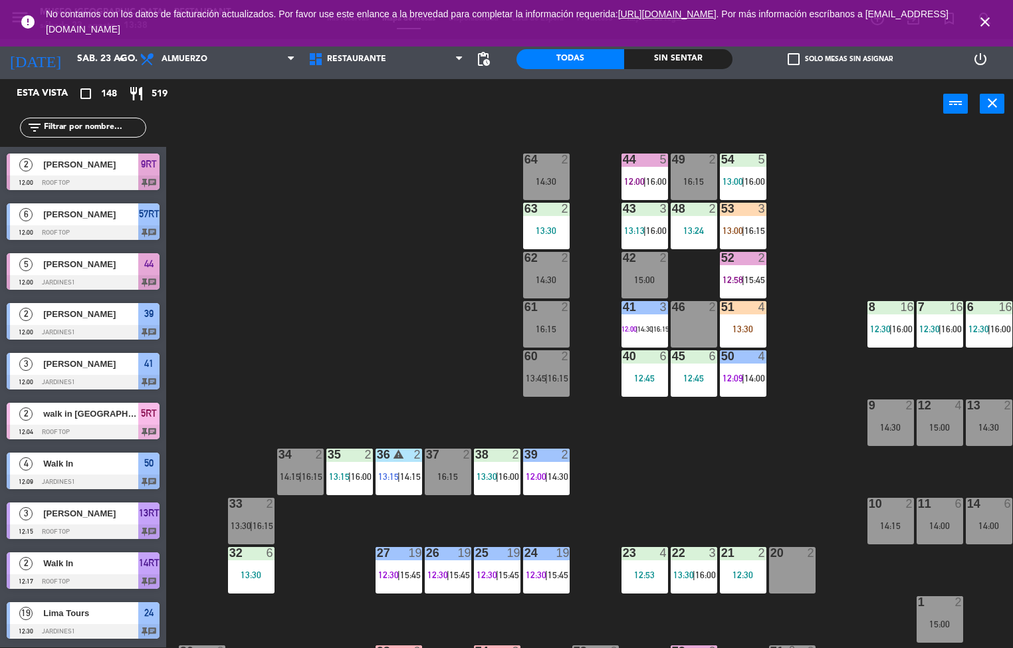
click at [547, 226] on div "13:30" at bounding box center [546, 230] width 47 height 9
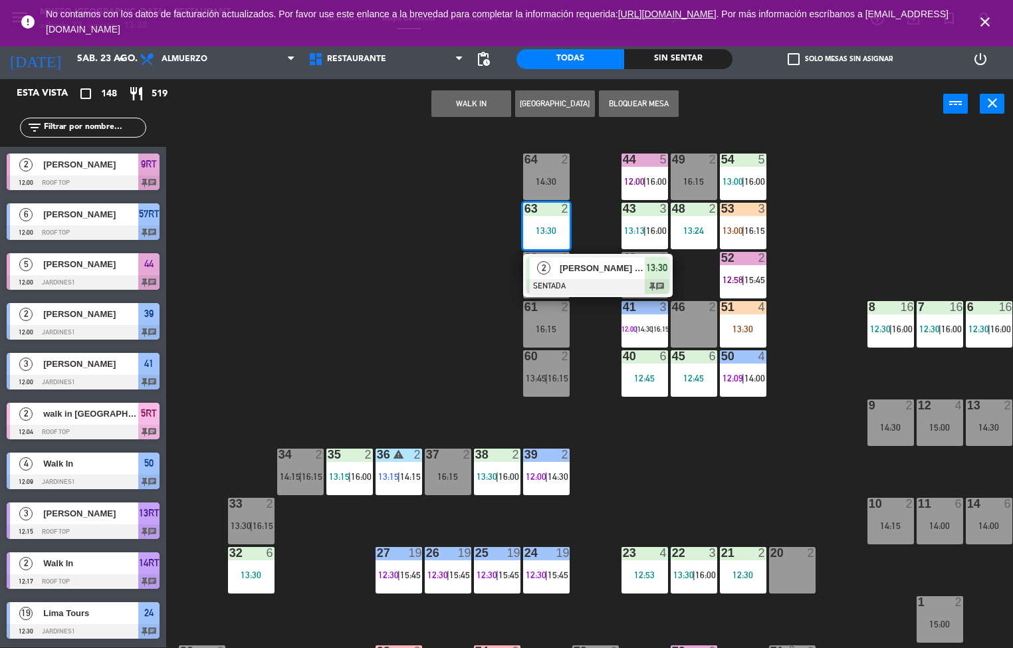
click at [603, 267] on span "[PERSON_NAME] Runrril [PERSON_NAME]" at bounding box center [601, 268] width 85 height 14
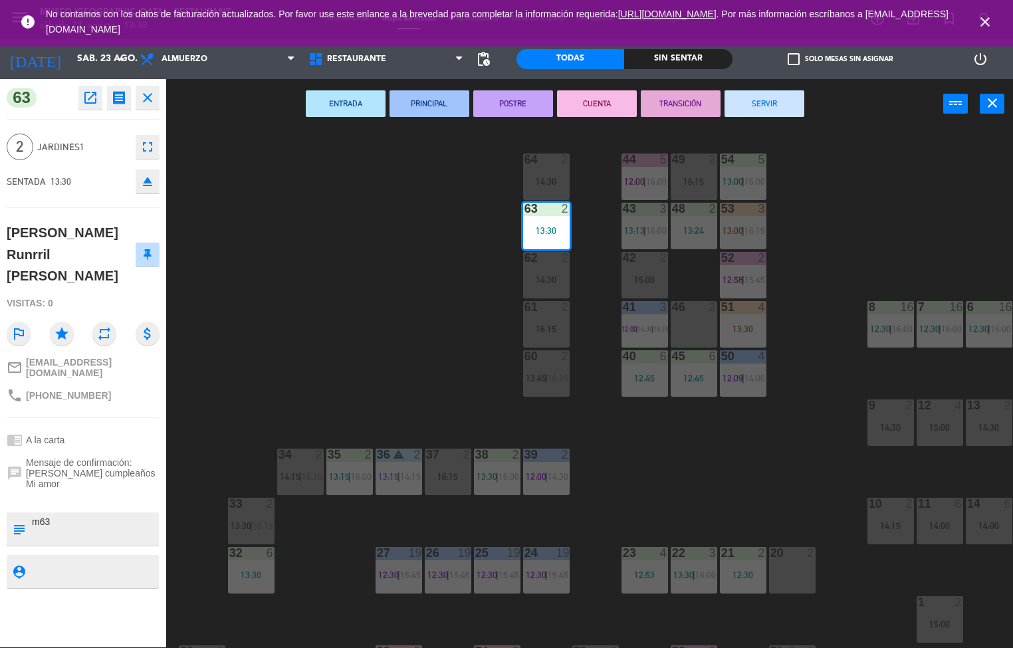
click at [328, 106] on button "ENTRADA" at bounding box center [346, 103] width 80 height 27
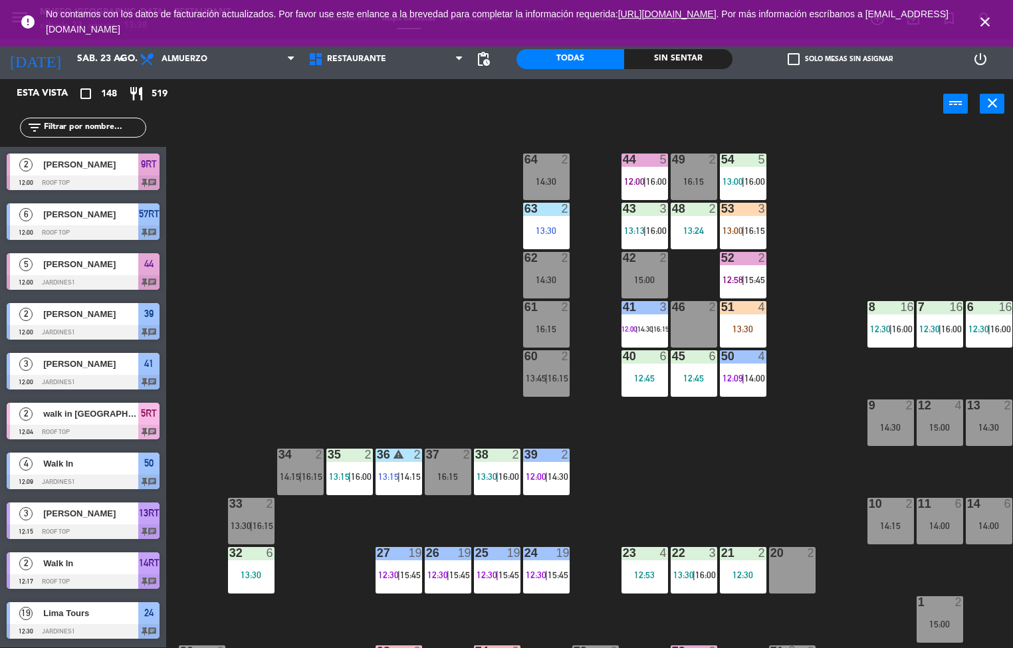
scroll to position [1, 0]
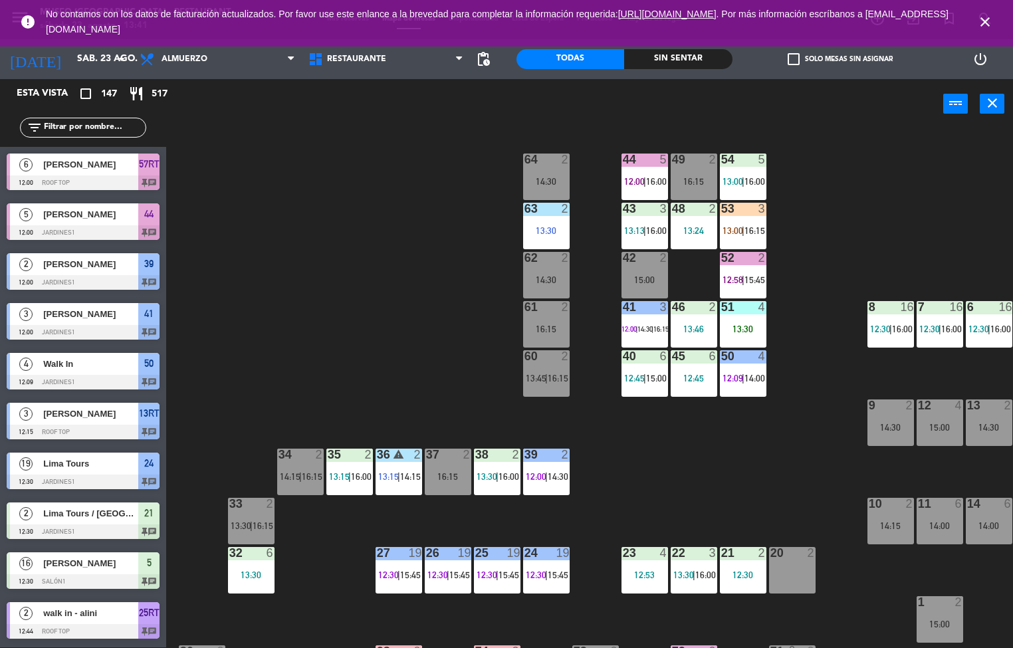
click at [745, 268] on div "52 2 12:58 | 15:45" at bounding box center [743, 275] width 47 height 47
click at [746, 269] on div "52 2 12:58 | 15:45" at bounding box center [743, 275] width 47 height 47
click at [826, 292] on div "44 5 12:00 | 16:00 49 2 16:15 54 5 13:00 | 16:00 64 2 14:30 48 2 13:24 53 3 13:…" at bounding box center [594, 389] width 836 height 518
click at [754, 279] on span "15:45" at bounding box center [754, 279] width 21 height 11
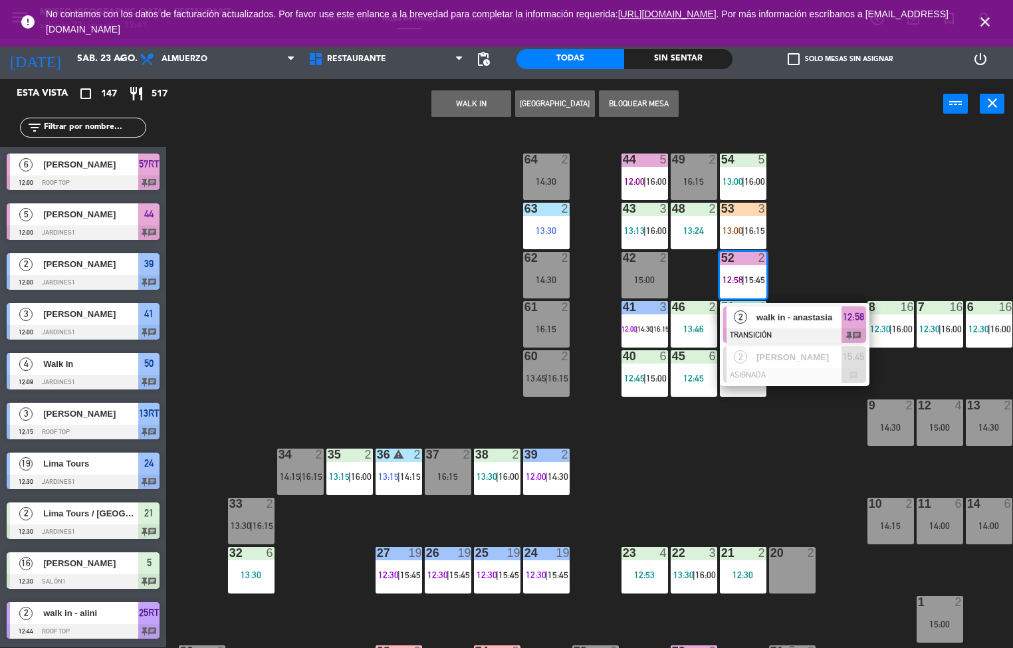
click at [778, 328] on div at bounding box center [794, 335] width 143 height 15
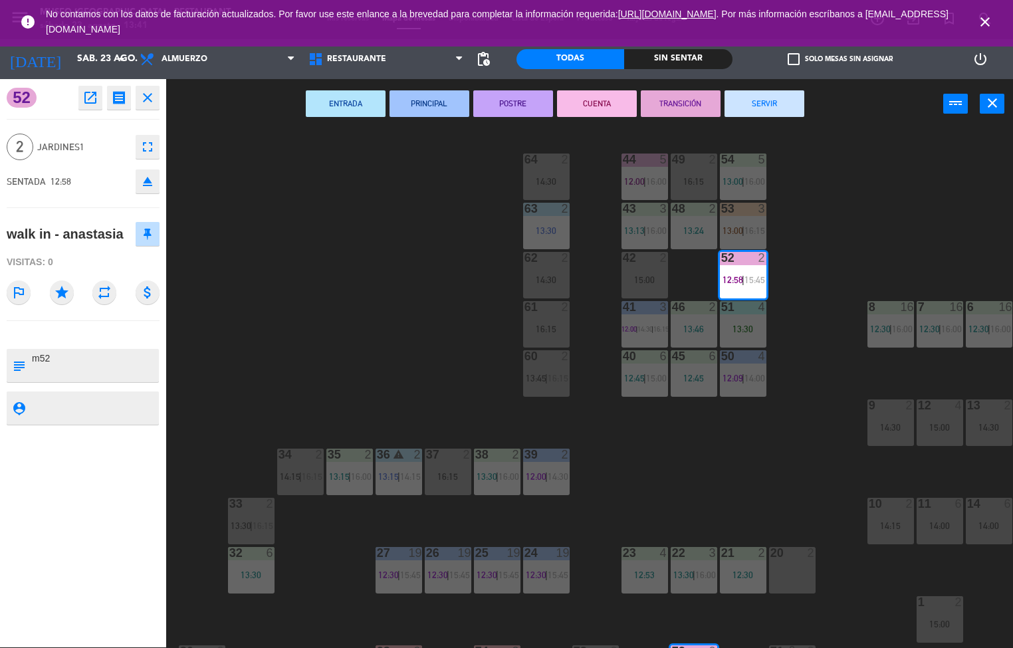
click at [761, 102] on button "SERVIR" at bounding box center [764, 103] width 80 height 27
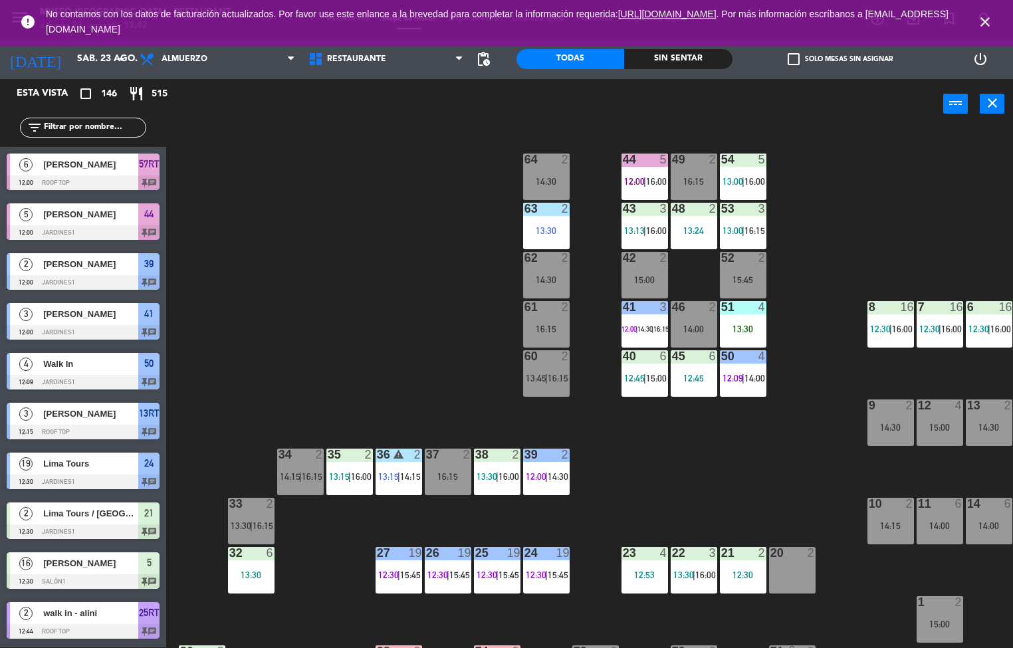
click at [732, 218] on div "53 3 13:00 | 16:15" at bounding box center [743, 226] width 47 height 47
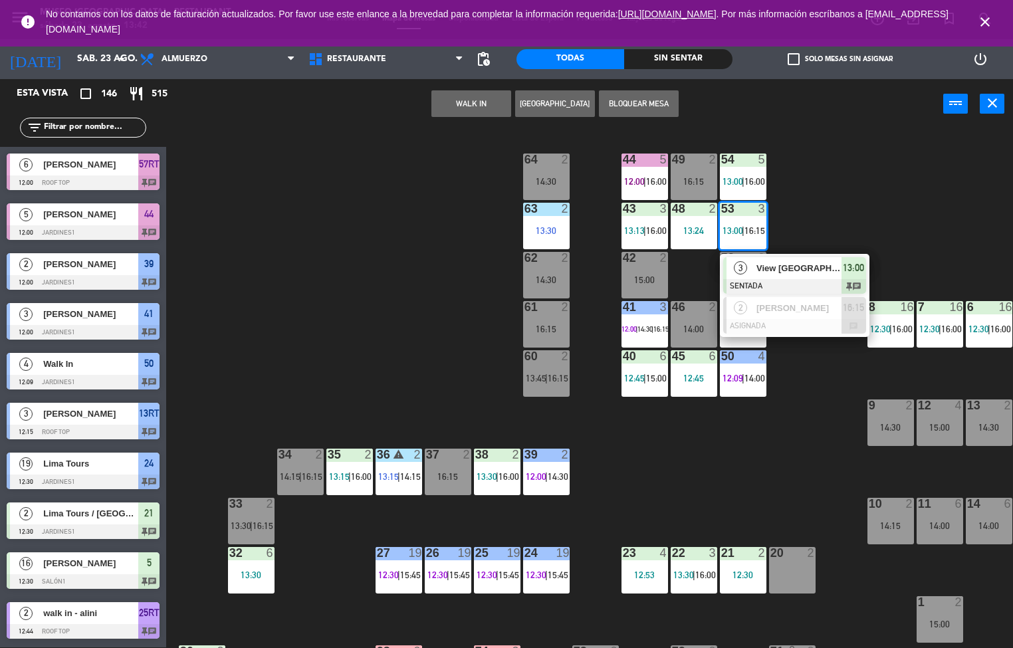
click at [741, 266] on span "3" at bounding box center [739, 267] width 13 height 13
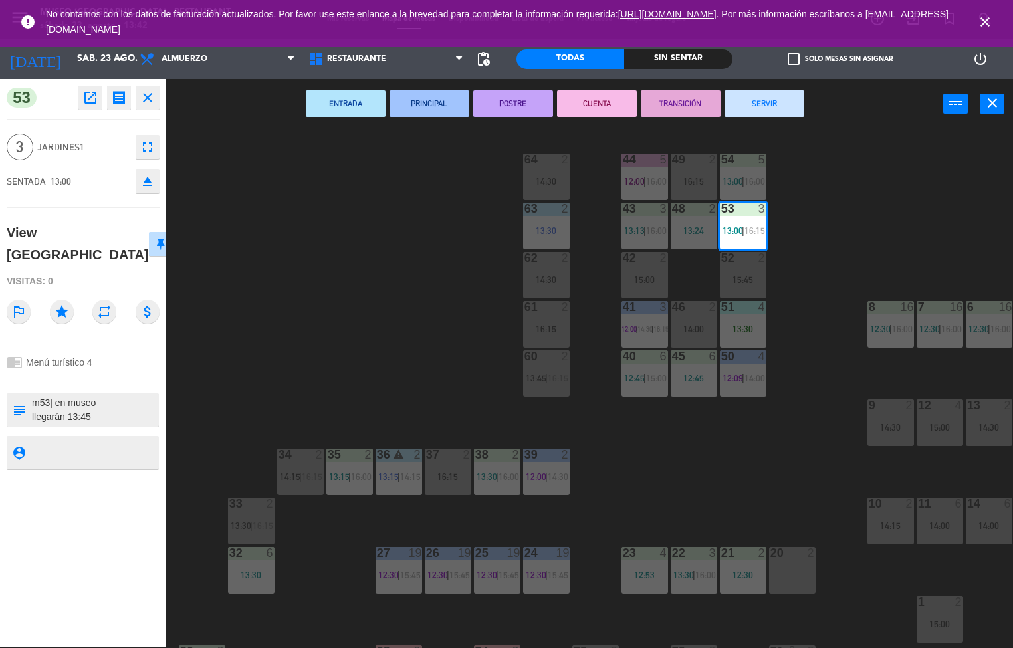
click at [92, 100] on icon "open_in_new" at bounding box center [90, 98] width 16 height 16
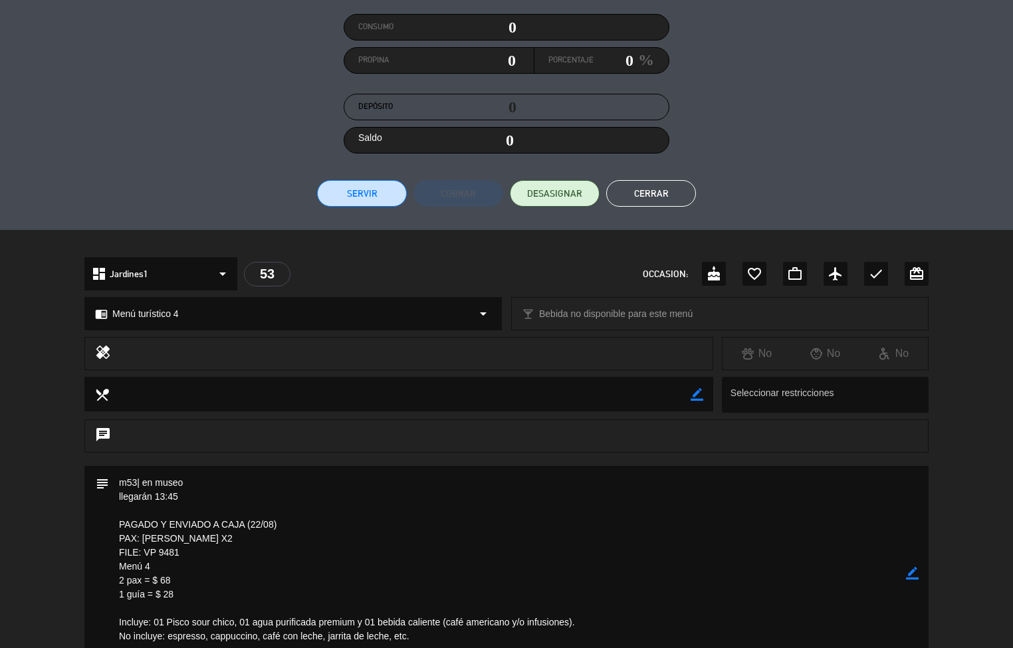
scroll to position [182, 0]
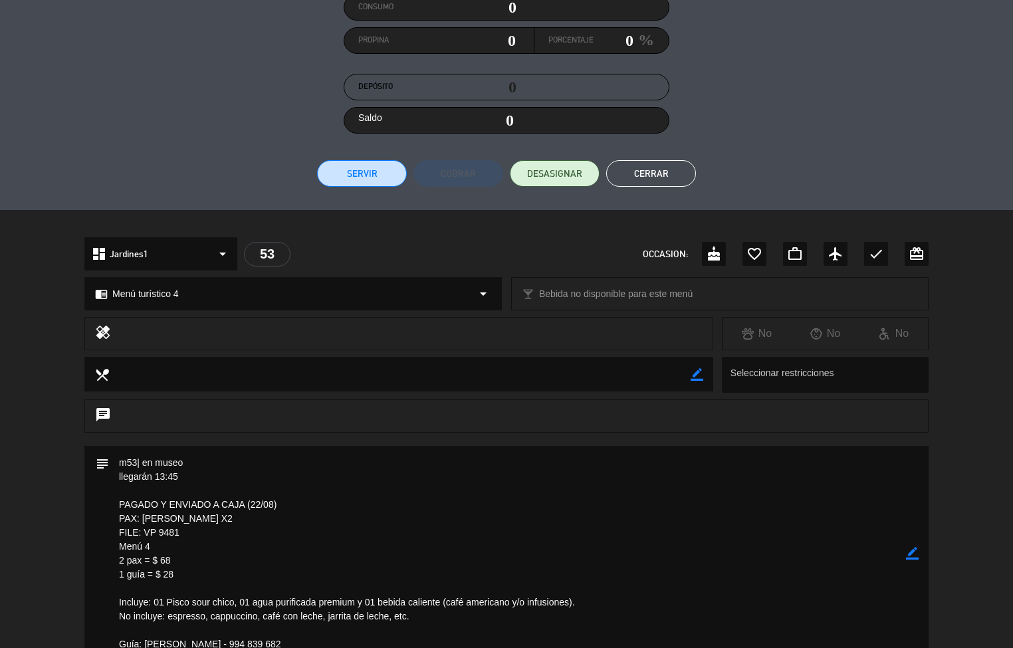
click at [662, 177] on button "Cerrar" at bounding box center [651, 173] width 90 height 27
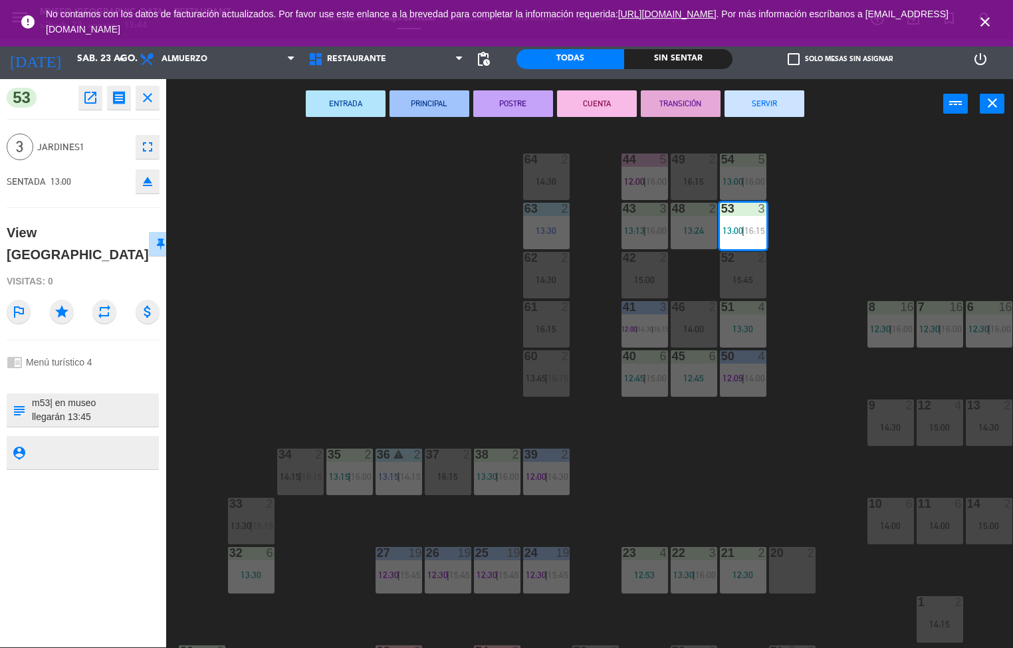
click at [835, 433] on div "44 5 12:00 | 16:00 49 2 16:15 54 5 13:00 | 16:00 64 2 14:30 48 2 13:24 53 3 13:…" at bounding box center [594, 389] width 836 height 518
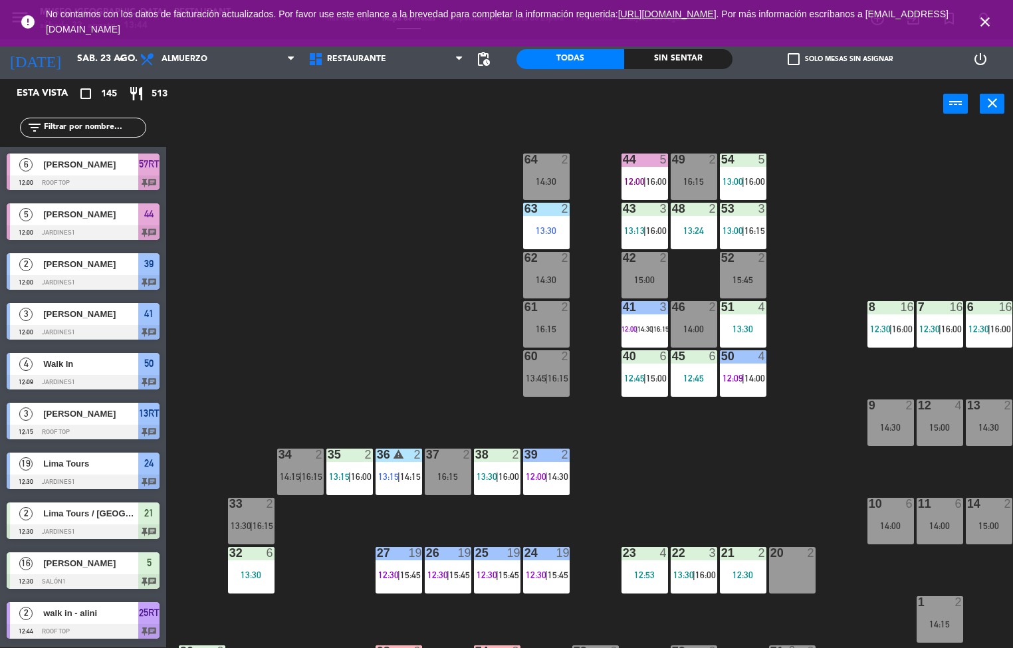
scroll to position [1, 0]
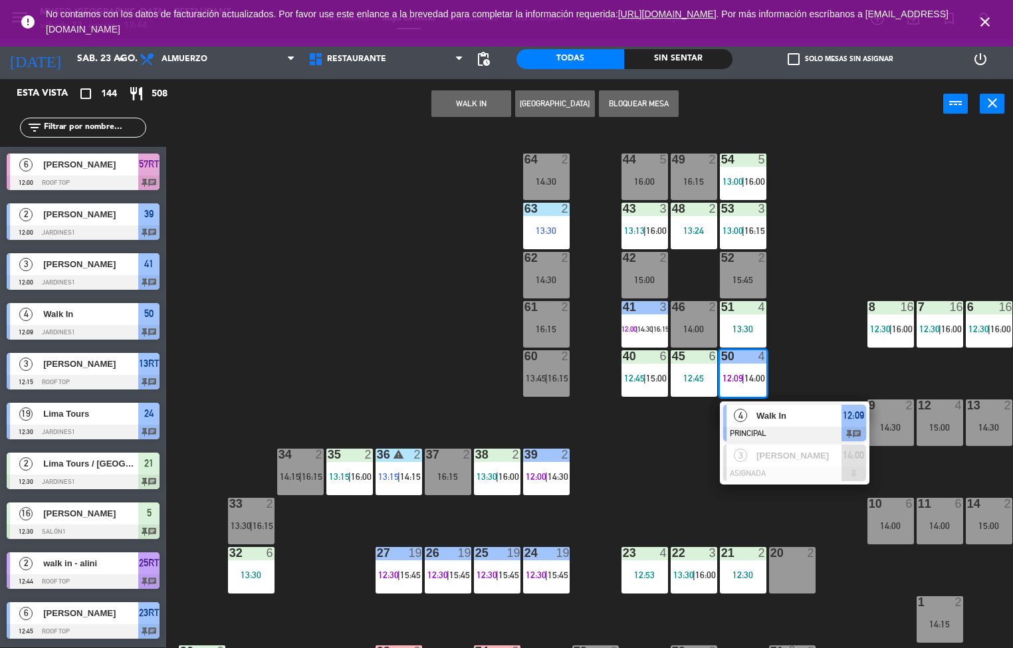
click at [775, 411] on span "Walk In" at bounding box center [798, 416] width 85 height 14
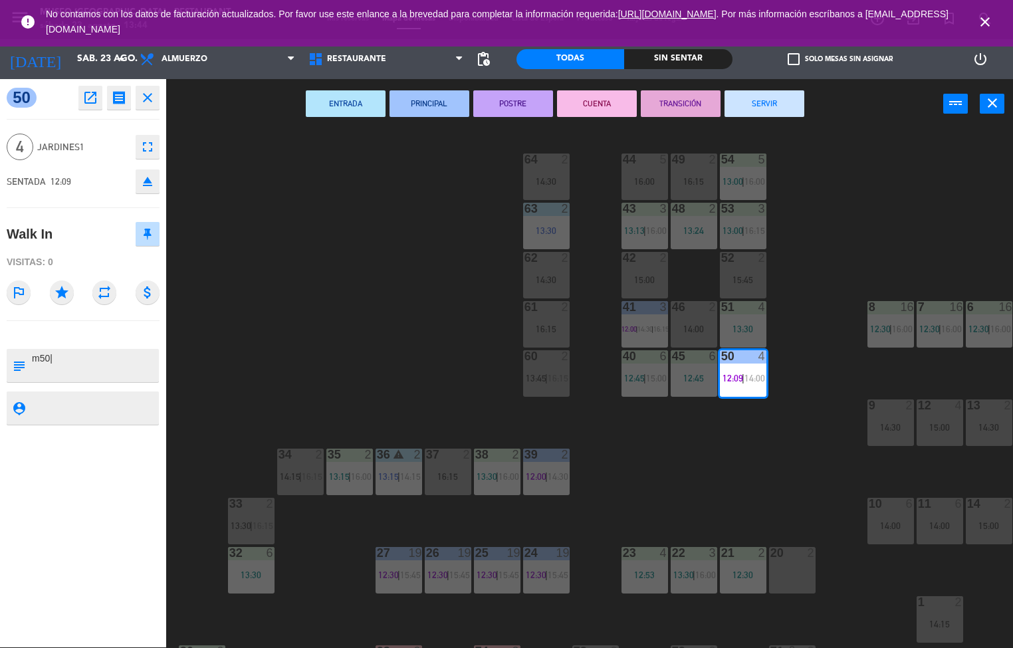
click at [511, 102] on button "POSTRE" at bounding box center [513, 103] width 80 height 27
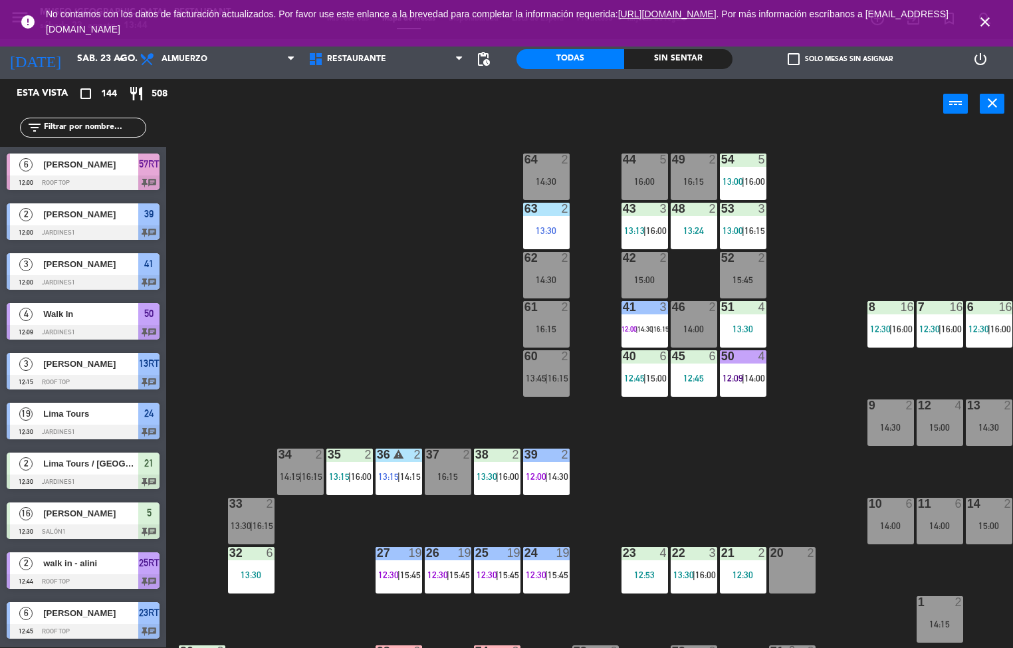
click at [820, 500] on div "44 5 16:00 49 2 16:15 54 5 13:00 | 16:00 64 2 14:30 48 2 13:24 53 3 13:00 | 16:…" at bounding box center [594, 389] width 836 height 518
click at [822, 500] on div "44 5 16:00 49 2 16:15 54 5 13:00 | 16:00 64 2 14:30 48 2 13:24 53 3 13:00 | 16:…" at bounding box center [594, 389] width 836 height 518
click at [822, 499] on div "44 5 16:00 49 2 16:15 54 5 13:00 | 16:00 64 2 14:30 48 2 13:24 53 3 13:00 | 16:…" at bounding box center [594, 389] width 836 height 518
click at [823, 503] on div "44 5 16:00 49 2 16:15 54 5 13:00 | 16:00 64 2 14:30 48 2 13:24 53 3 13:00 | 16:…" at bounding box center [594, 389] width 836 height 518
click at [822, 502] on div "44 5 16:00 49 2 16:15 54 5 13:00 | 16:00 64 2 14:30 48 2 13:24 53 3 13:00 | 16:…" at bounding box center [594, 389] width 836 height 518
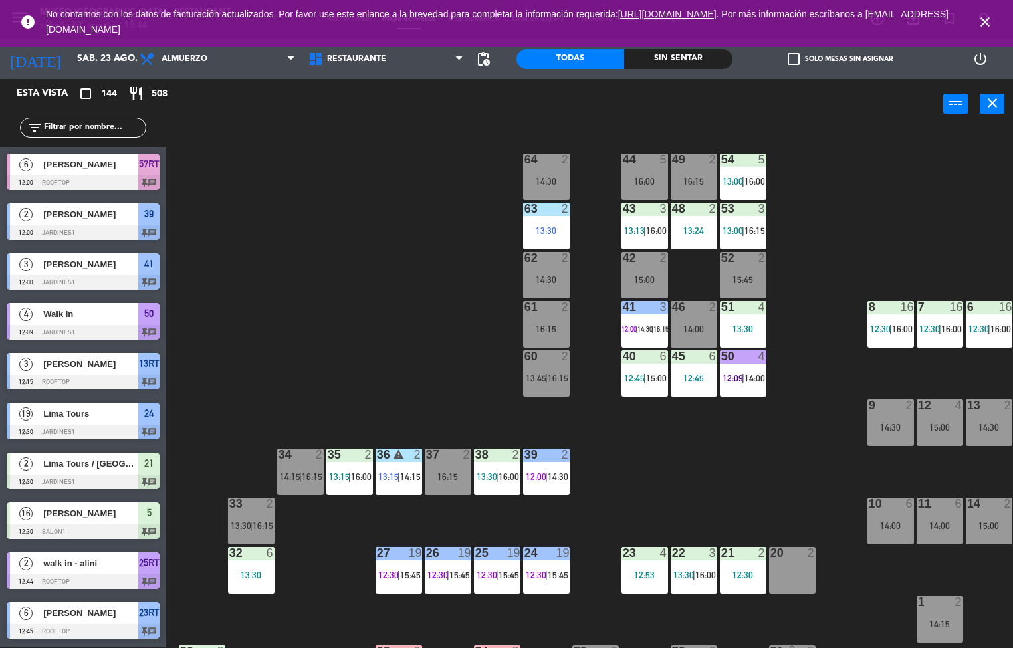
click at [746, 230] on span "16:15" at bounding box center [754, 230] width 21 height 11
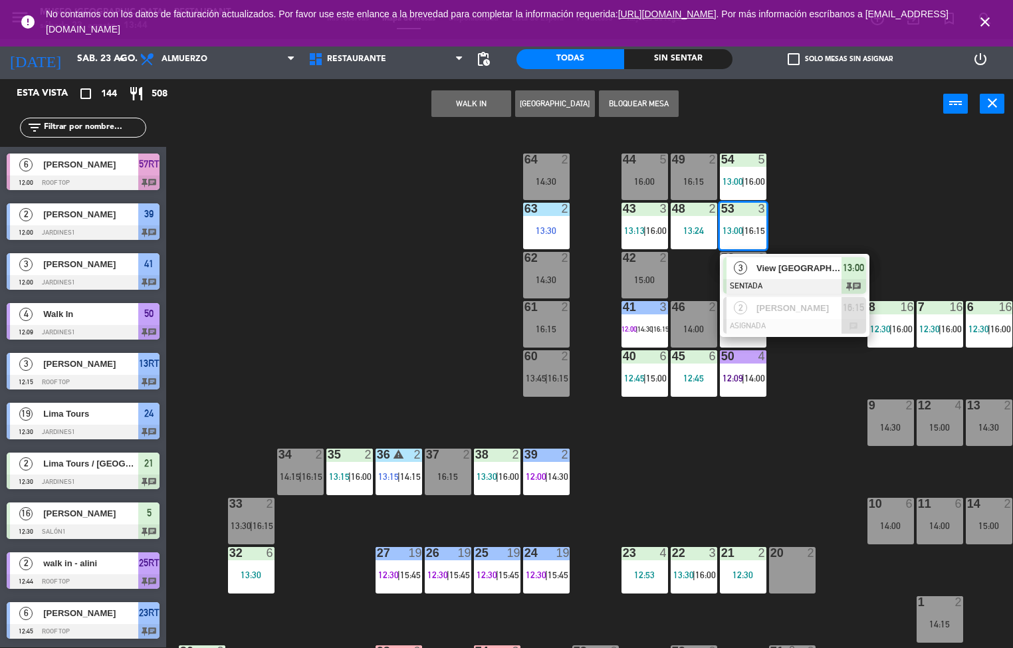
click at [781, 270] on span "View [GEOGRAPHIC_DATA]" at bounding box center [798, 268] width 85 height 14
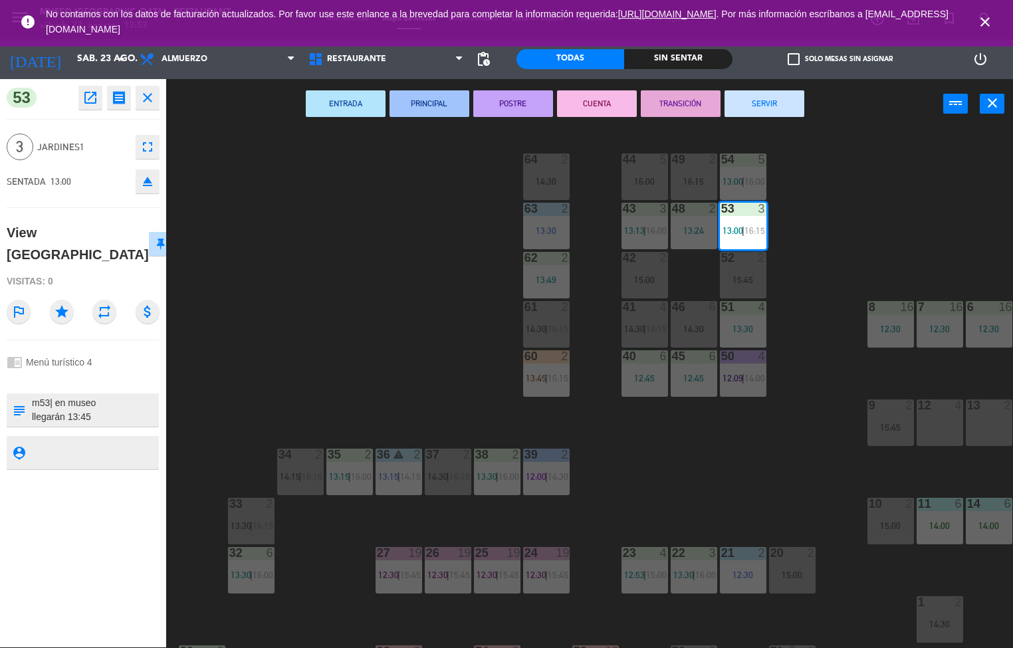
click at [676, 489] on div "44 5 16:00 49 2 16:15 54 5 13:00 | 16:00 64 2 14:30 48 2 13:24 53 3 13:00 | 16:…" at bounding box center [594, 389] width 836 height 518
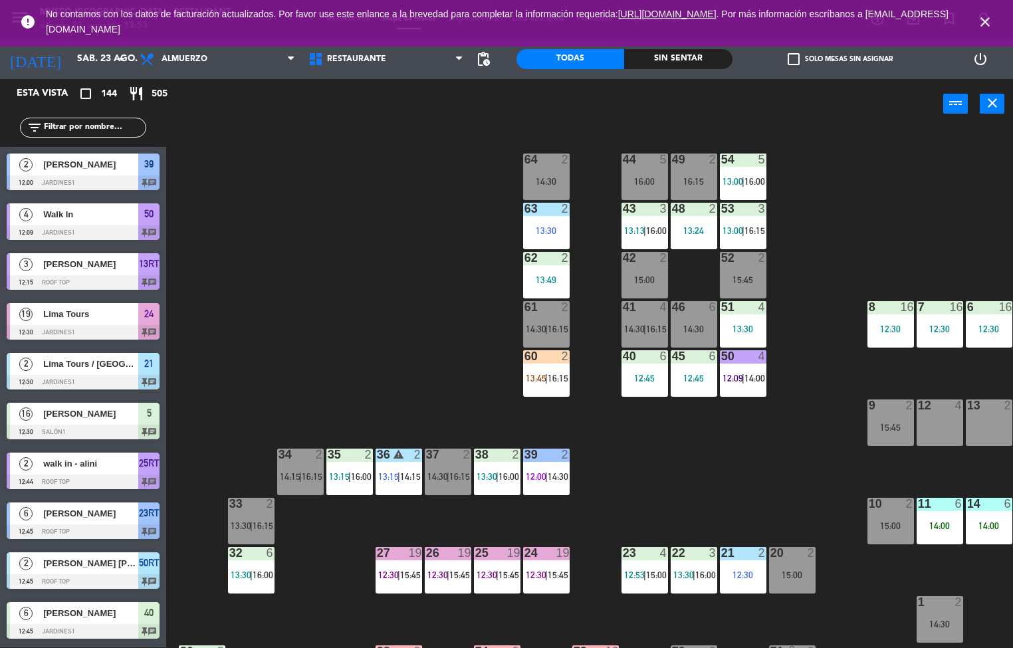
click at [739, 228] on span "13:00" at bounding box center [732, 230] width 21 height 11
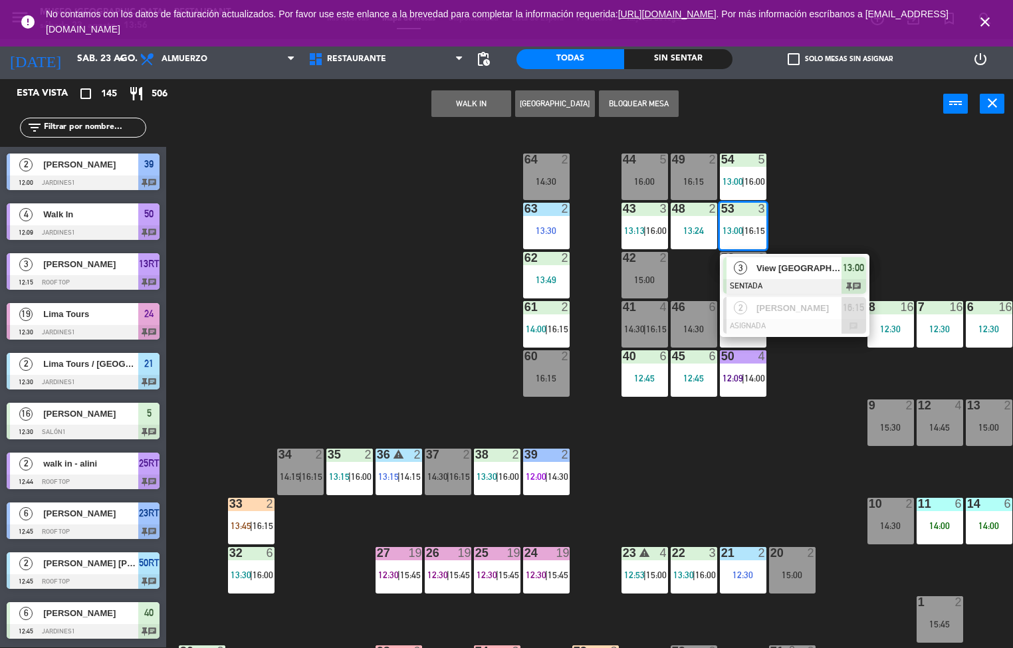
click at [678, 58] on div "Sin sentar" at bounding box center [678, 59] width 108 height 20
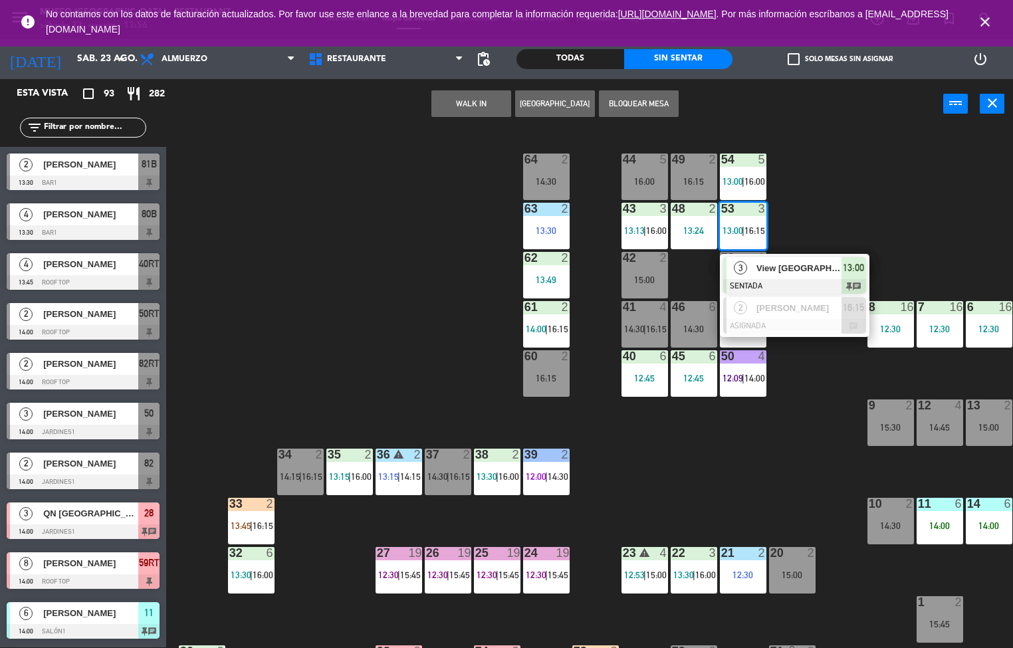
click at [981, 22] on icon "close" at bounding box center [985, 22] width 16 height 16
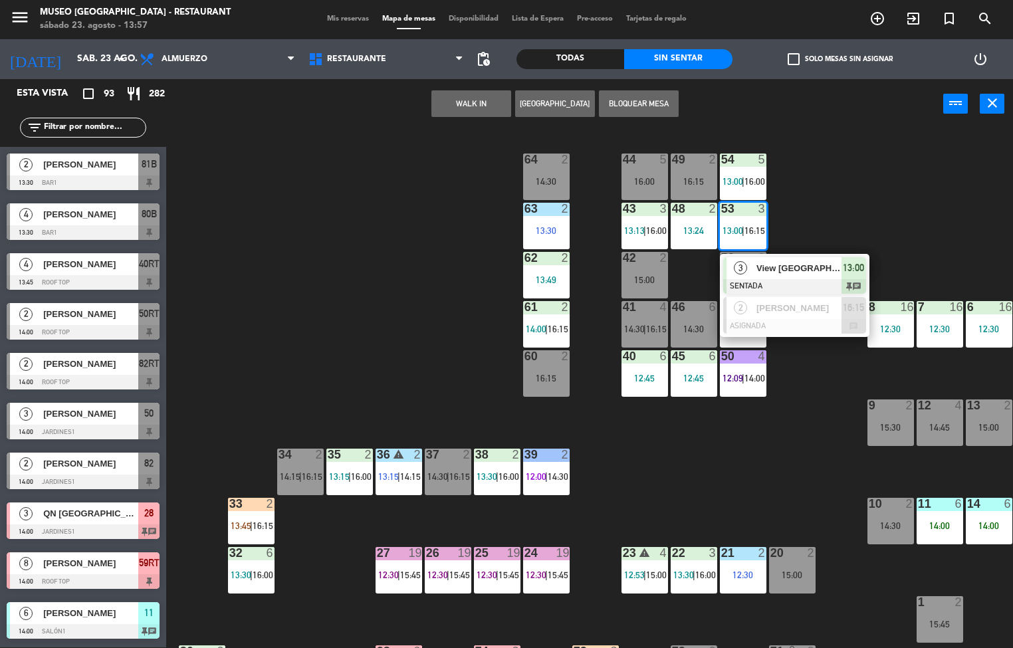
click at [784, 481] on div "44 5 16:00 49 2 16:15 54 5 13:00 | 16:00 64 2 14:30 48 2 13:24 53 3 13:00 | 16:…" at bounding box center [594, 389] width 836 height 518
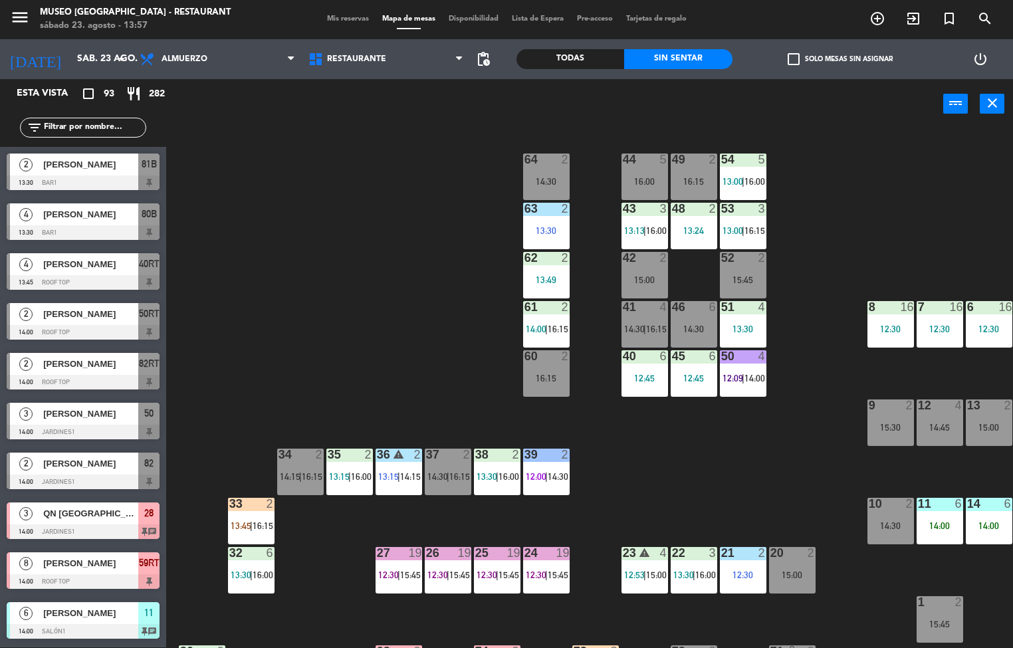
click at [373, 289] on div "44 5 16:00 49 2 16:15 54 5 13:00 | 16:00 64 2 14:30 48 2 13:24 53 3 13:00 | 16:…" at bounding box center [594, 389] width 836 height 518
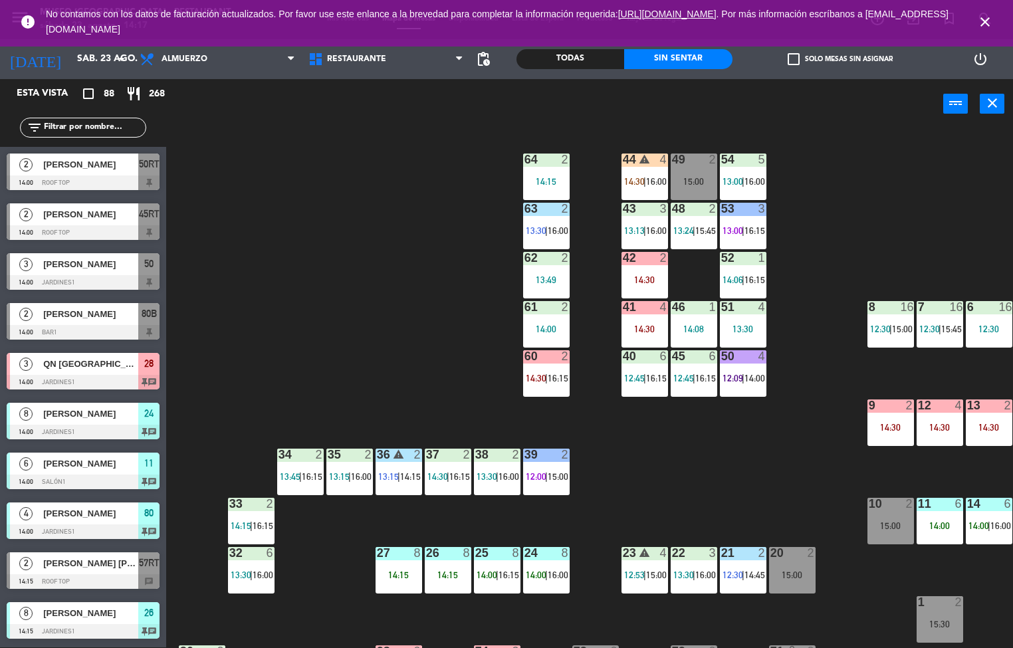
click at [983, 21] on icon "close" at bounding box center [985, 22] width 16 height 16
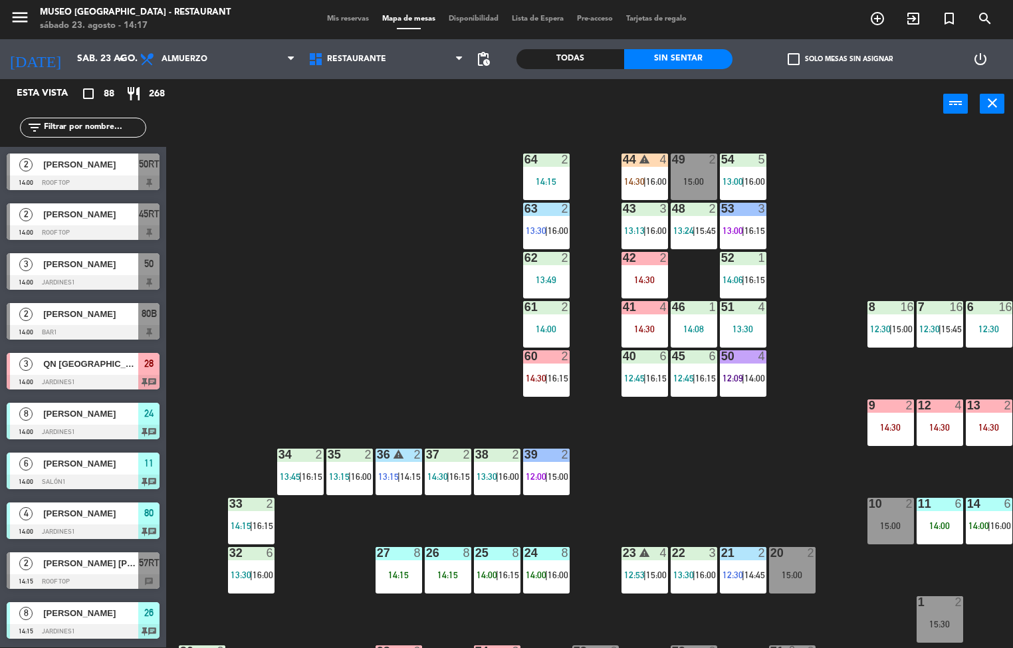
click at [489, 62] on span "pending_actions" at bounding box center [483, 59] width 16 height 16
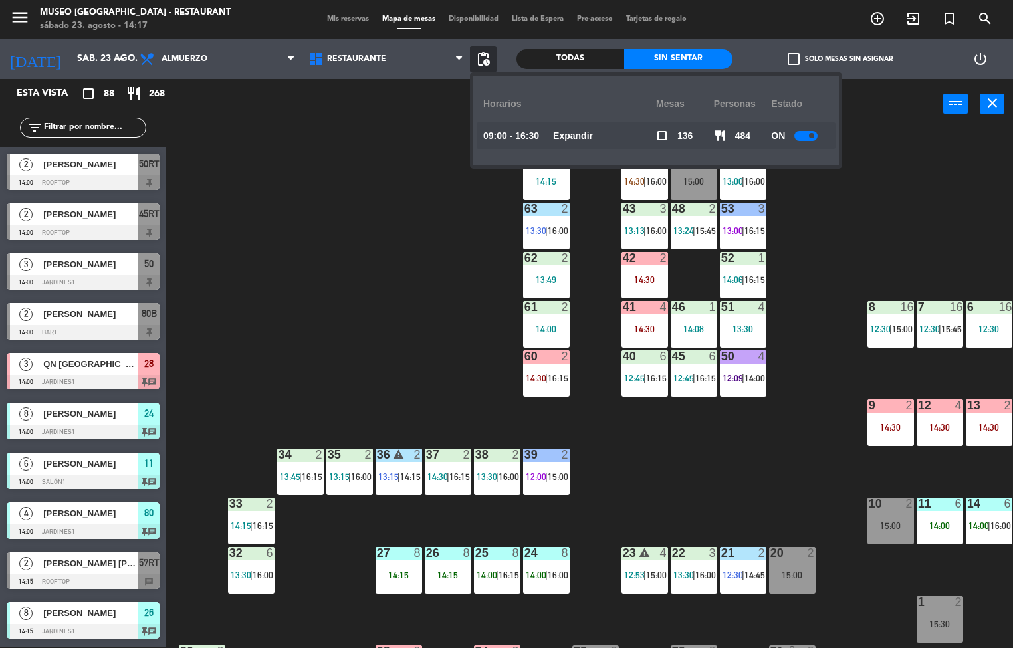
click at [578, 138] on u "Expandir" at bounding box center [573, 135] width 40 height 11
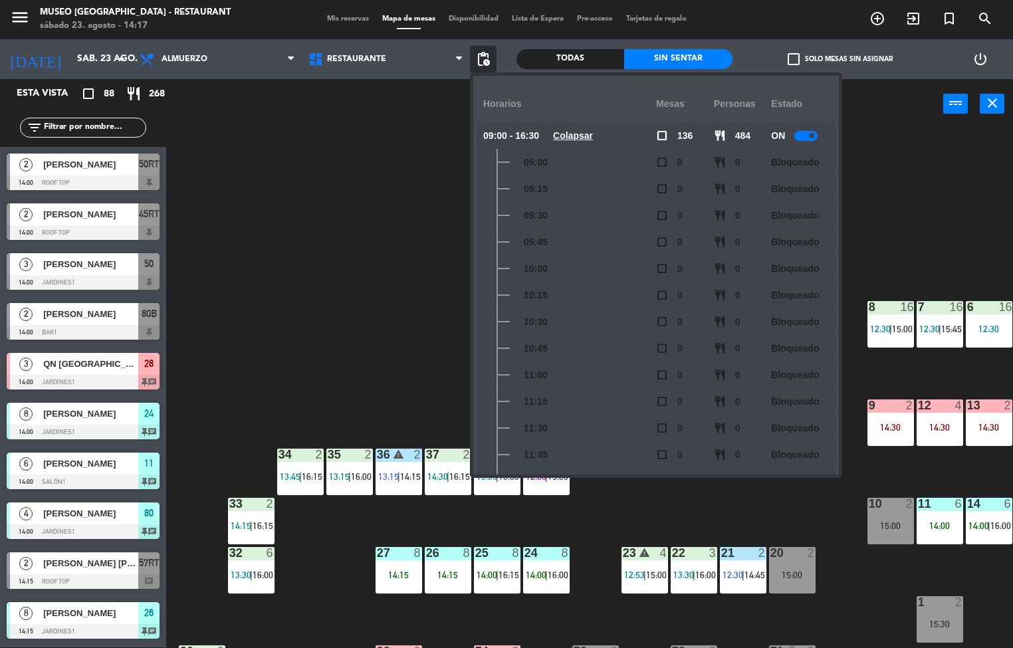
click at [575, 299] on div "10:15" at bounding box center [569, 295] width 173 height 27
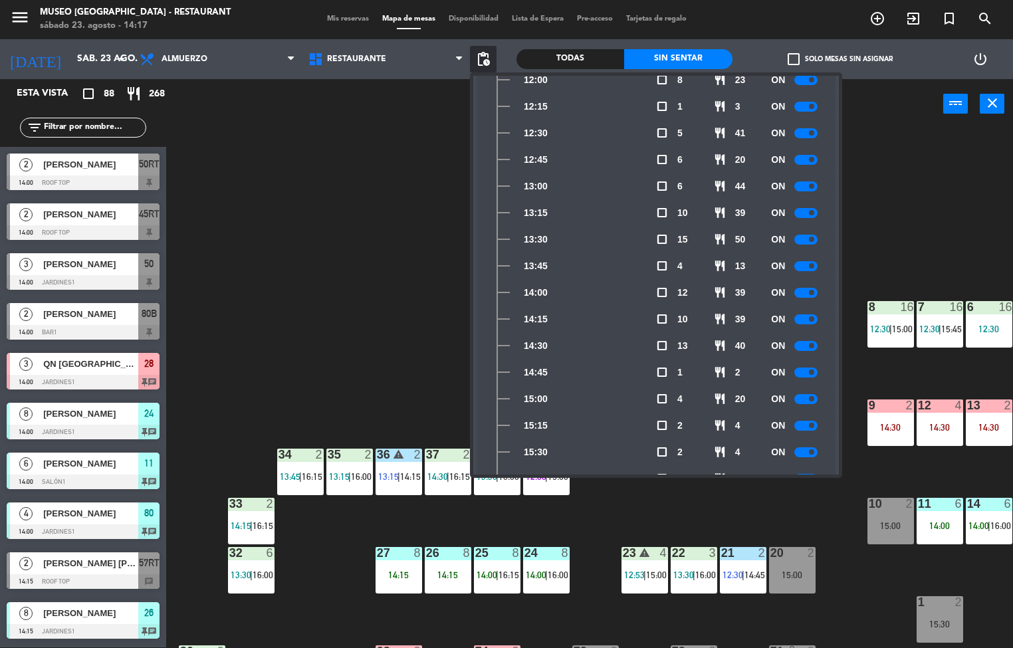
scroll to position [514, 0]
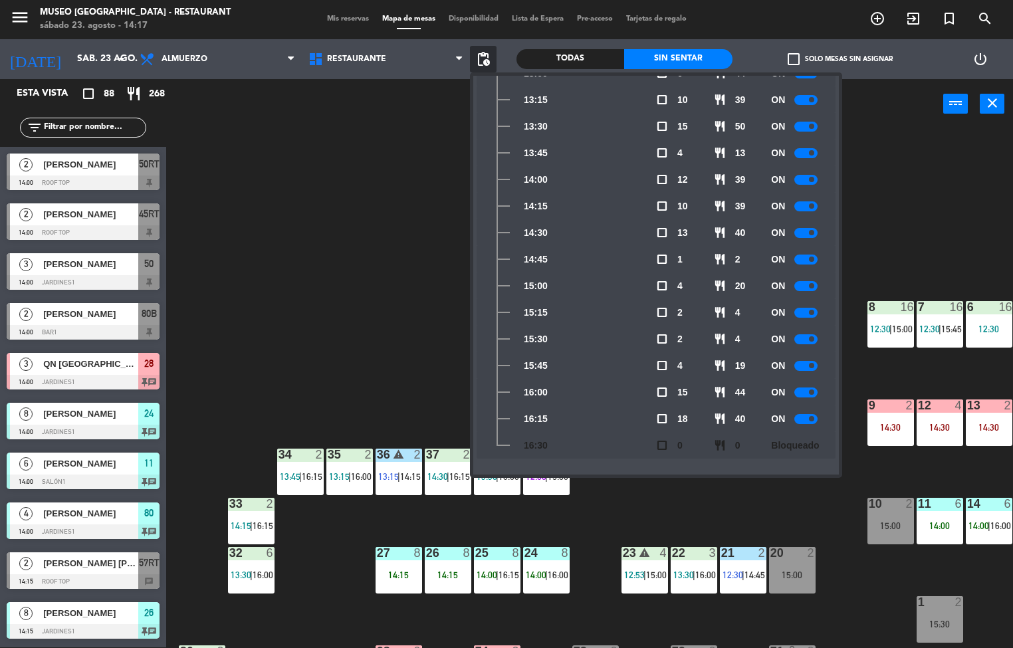
click at [557, 182] on div "14:00" at bounding box center [569, 179] width 173 height 27
click at [553, 173] on div "14:00" at bounding box center [569, 179] width 173 height 27
click at [547, 183] on span "14:00" at bounding box center [536, 179] width 24 height 15
click at [583, 243] on div "14:30" at bounding box center [569, 232] width 173 height 27
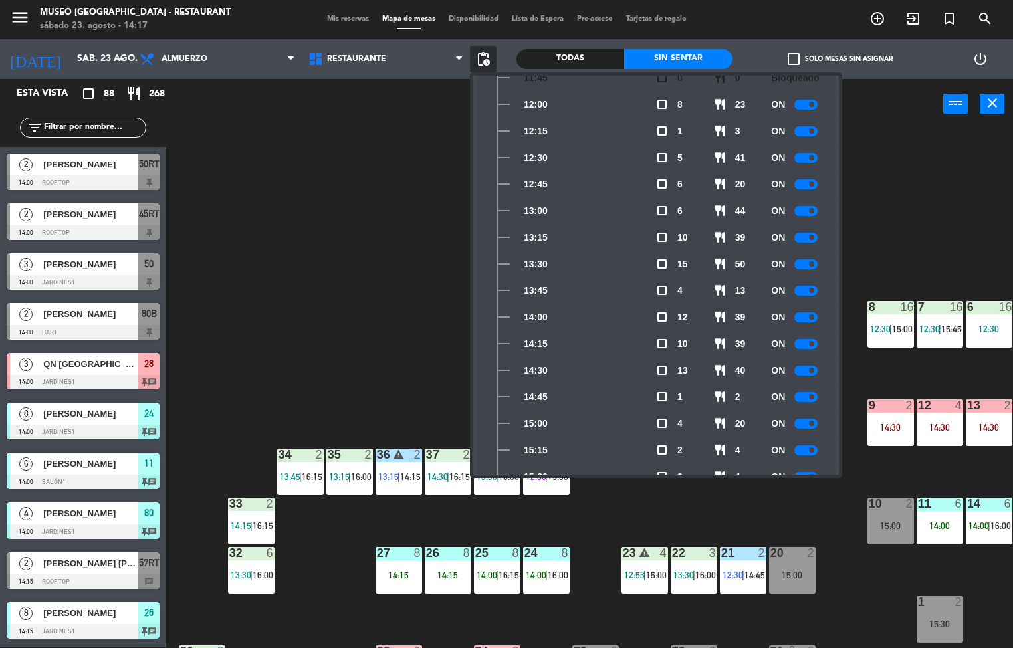
click at [571, 436] on div "15:00" at bounding box center [569, 423] width 173 height 27
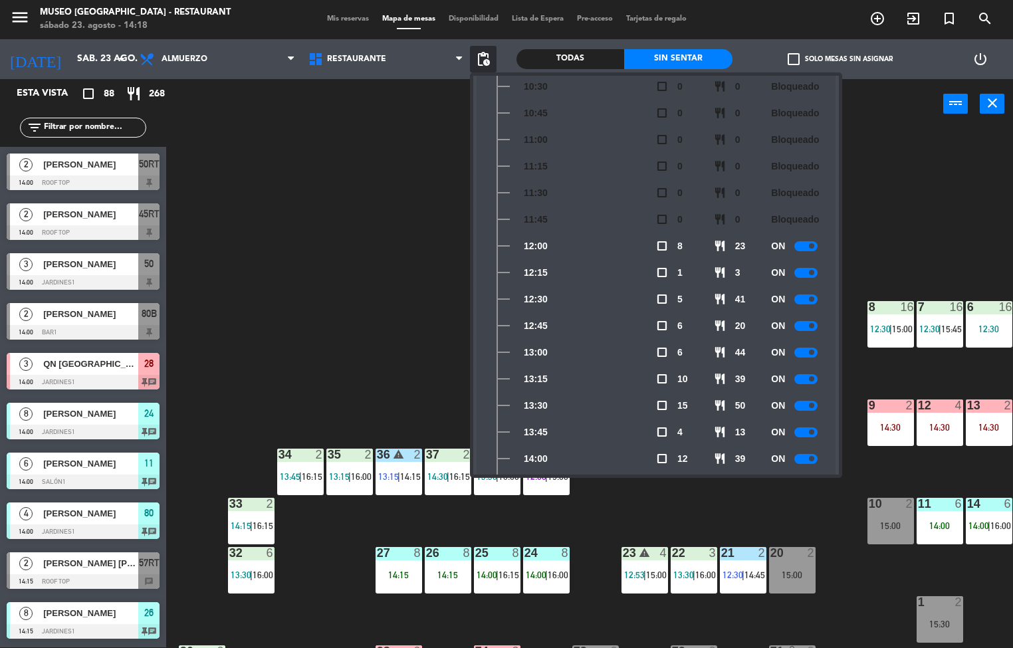
scroll to position [222, 0]
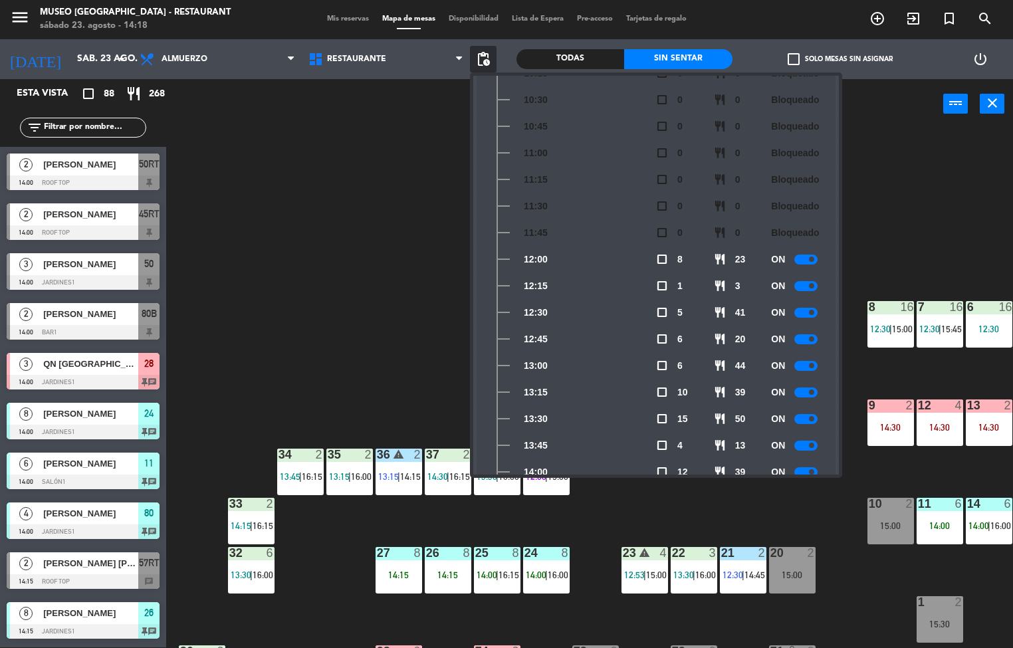
click at [349, 255] on div "44 warning 4 14:30 | 16:00 49 2 15:00 54 5 13:00 | 16:00 64 2 14:15 48 2 13:24 …" at bounding box center [594, 389] width 836 height 518
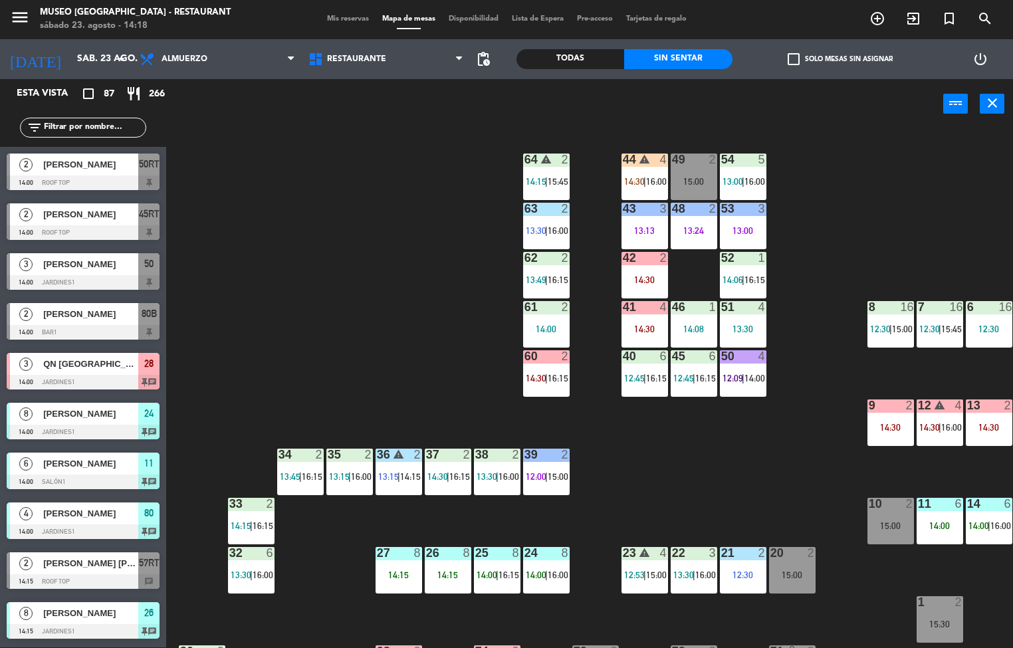
click at [545, 577] on span "|" at bounding box center [546, 574] width 3 height 11
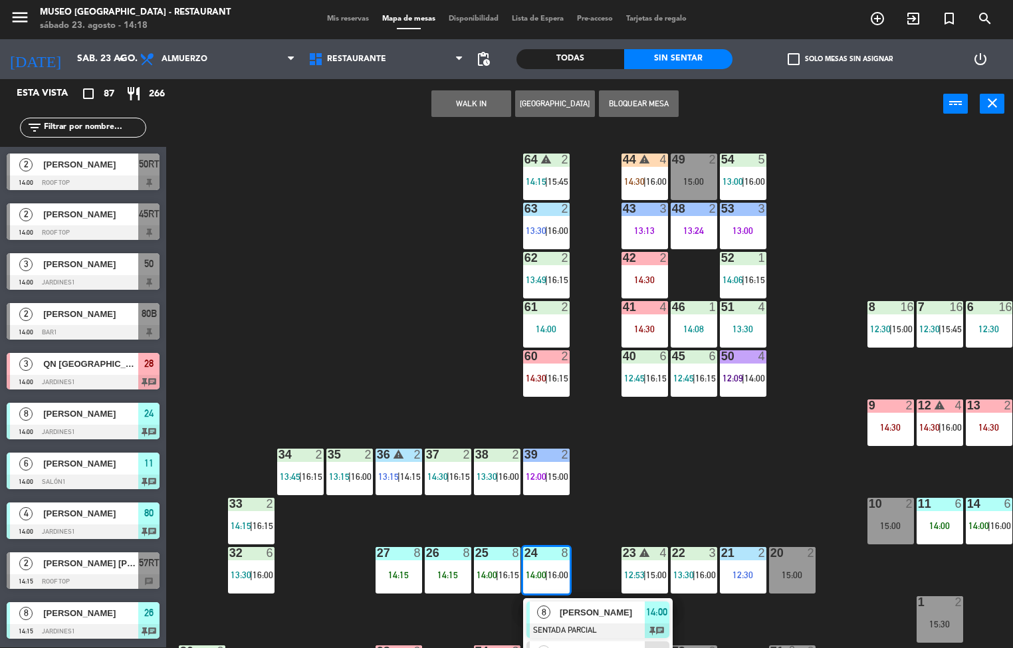
click at [617, 499] on div "44 warning 4 14:30 | 16:00 49 2 15:00 54 5 13:00 | 16:00 64 warning 2 14:15 | 1…" at bounding box center [594, 389] width 836 height 518
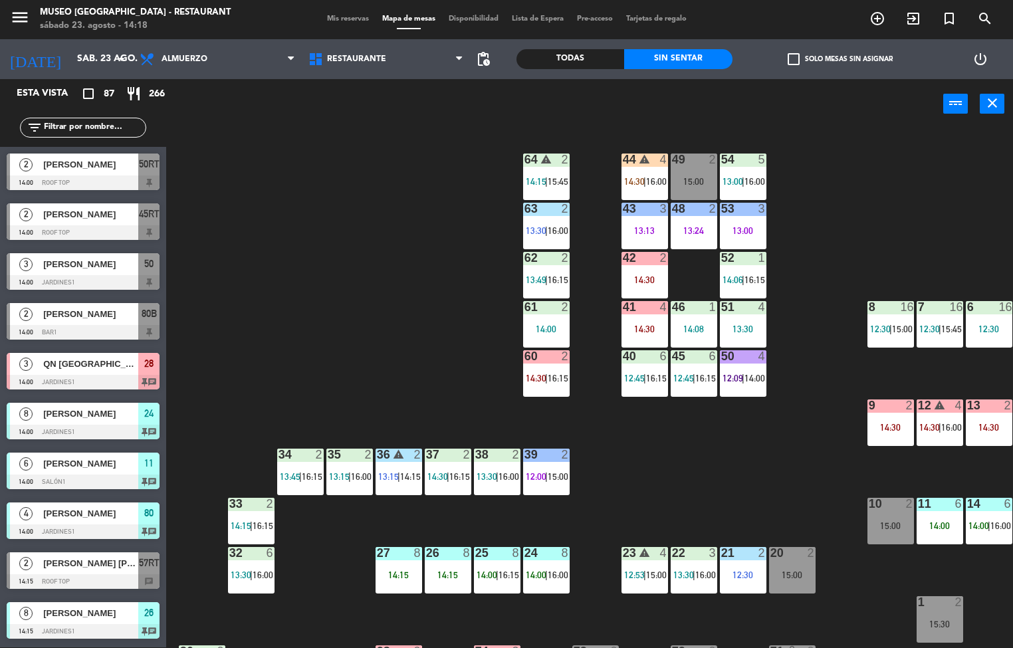
click at [740, 226] on div "13:00" at bounding box center [743, 230] width 47 height 9
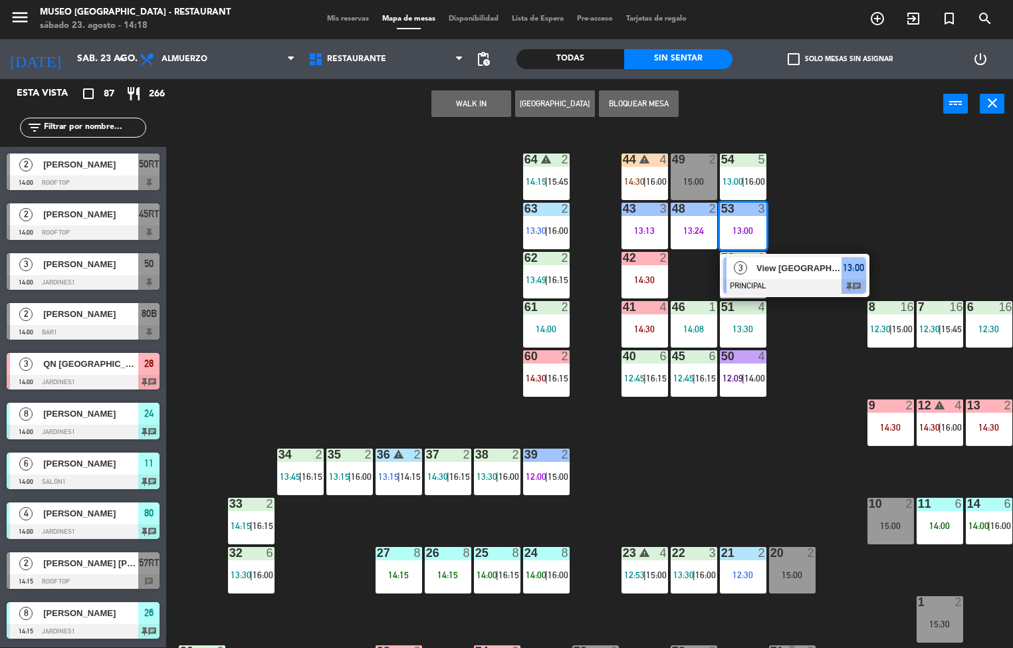
click at [790, 274] on span "View [GEOGRAPHIC_DATA]" at bounding box center [798, 268] width 85 height 14
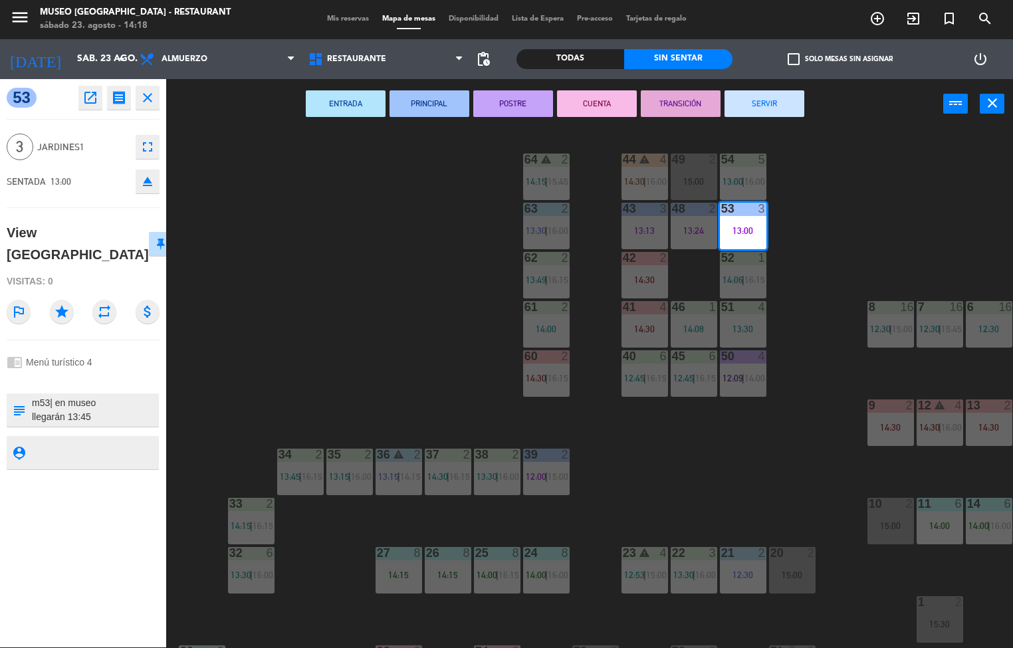
click at [94, 92] on icon "open_in_new" at bounding box center [90, 98] width 16 height 16
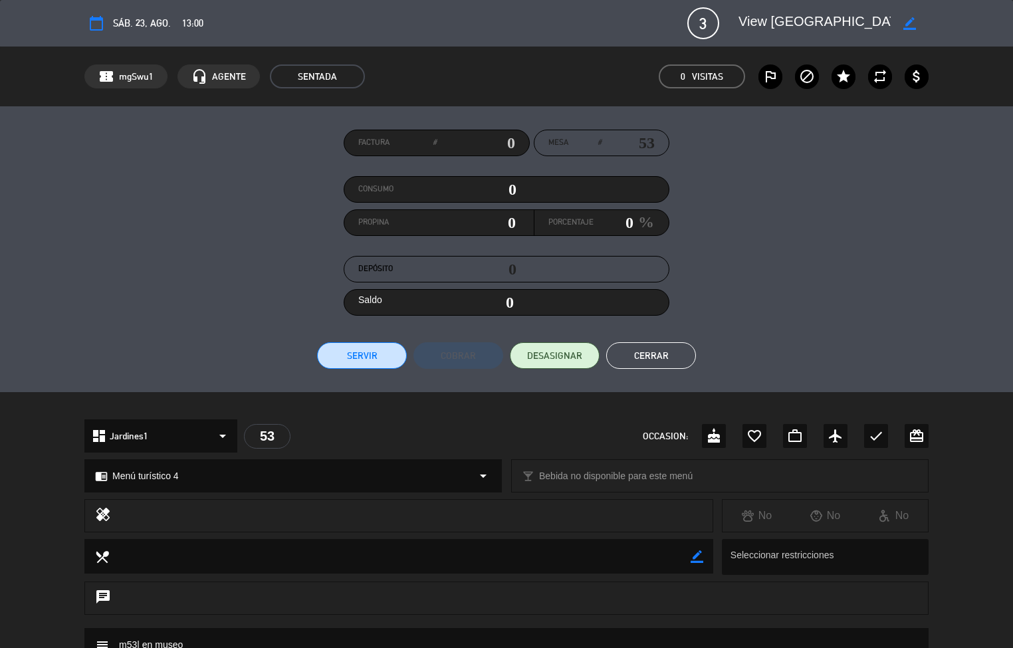
click at [303, 490] on div "chrome_reader_mode Menú turístico 4 arrow_drop_down" at bounding box center [293, 476] width 416 height 32
click at [332, 395] on div at bounding box center [506, 405] width 1013 height 27
click at [332, 363] on button "Servir" at bounding box center [362, 355] width 90 height 27
click at [0, 0] on div at bounding box center [0, 0] width 0 height 0
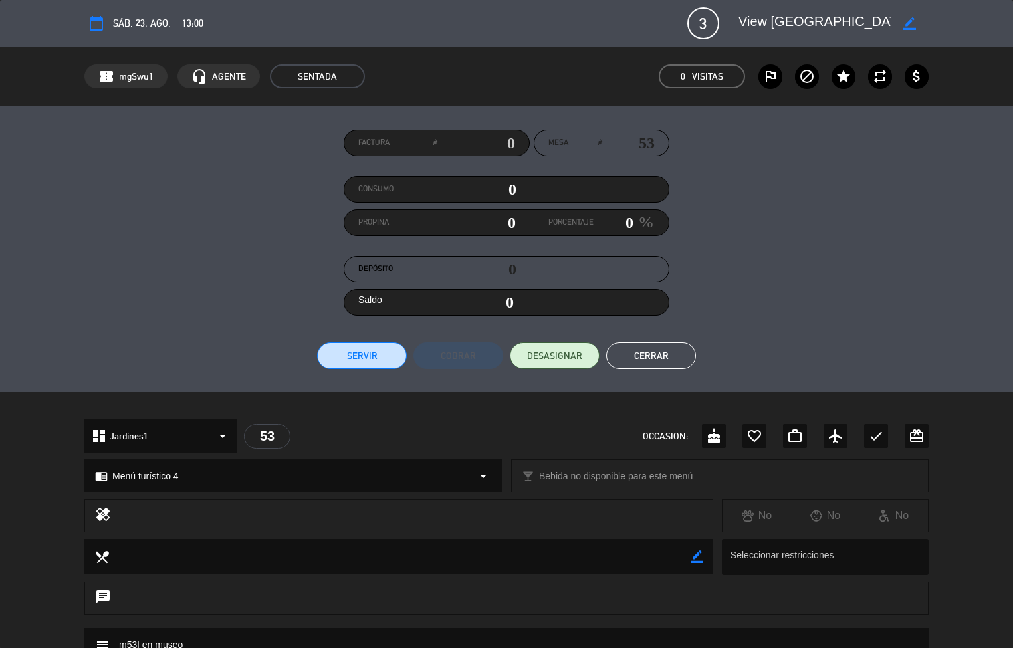
click at [0, 0] on div at bounding box center [0, 0] width 0 height 0
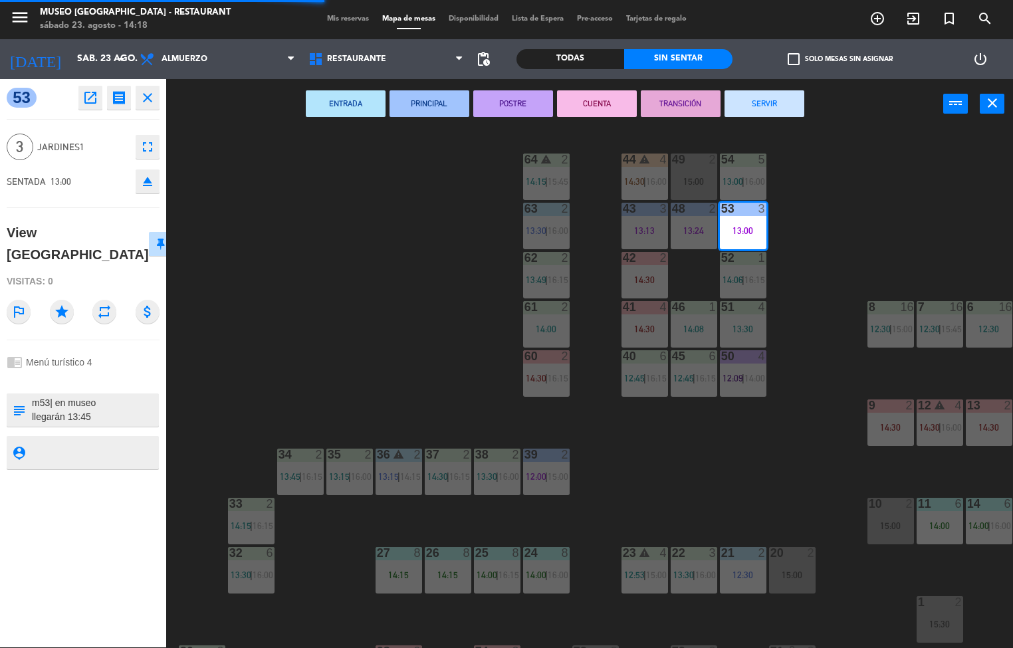
type textarea "m53| en museo llegarán 13:45 PAGADO Y ENVIADO A CAJA (22/08) PAX: [PERSON_NAME]…"
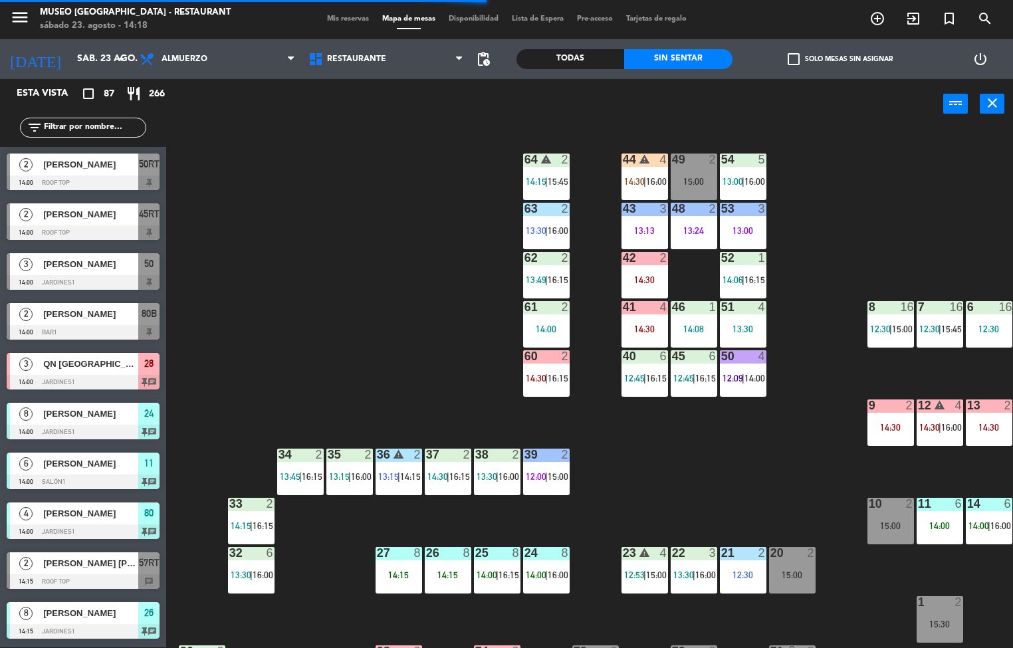
click at [425, 357] on div "44 warning 4 14:30 | 16:00 49 2 15:00 54 5 13:00 | 16:00 64 warning 2 14:15 | 1…" at bounding box center [594, 389] width 836 height 518
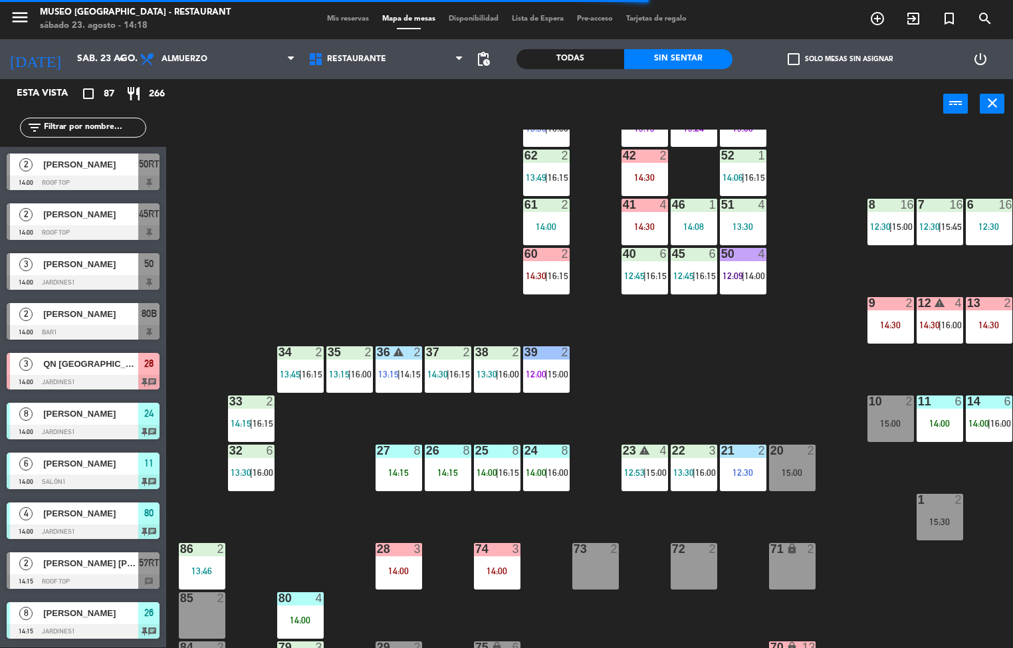
click at [662, 383] on div "44 warning 4 14:30 | 16:00 49 2 15:00 54 5 13:00 | 16:00 64 warning 2 14:15 | 1…" at bounding box center [594, 389] width 836 height 518
click at [662, 444] on div "4" at bounding box center [663, 450] width 8 height 12
click at [644, 449] on icon "warning" at bounding box center [643, 449] width 11 height 11
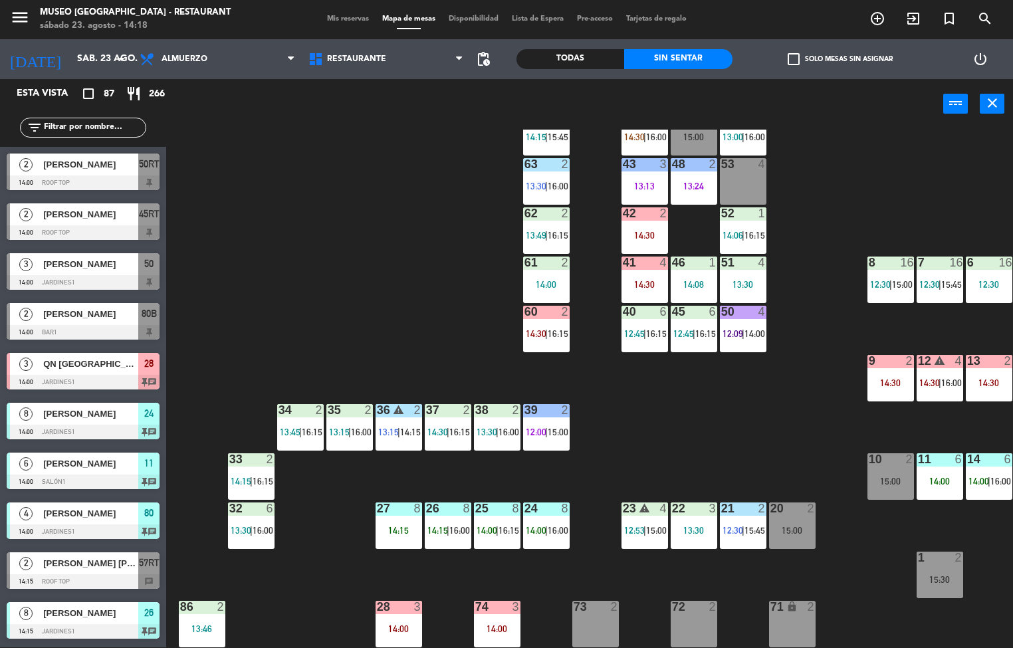
click at [692, 514] on div at bounding box center [693, 508] width 22 height 12
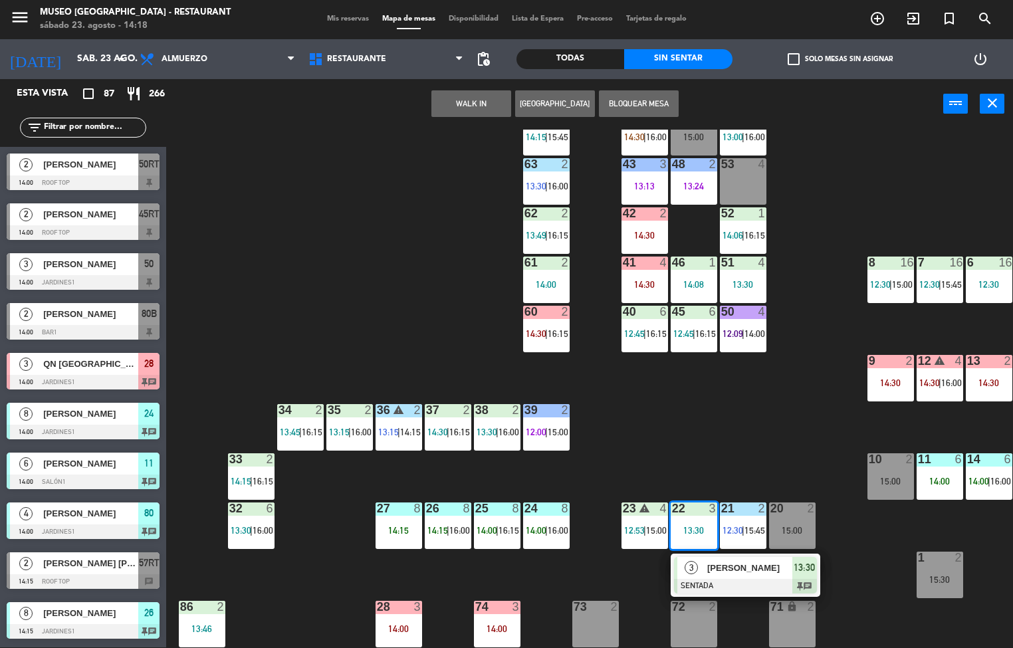
scroll to position [11, 0]
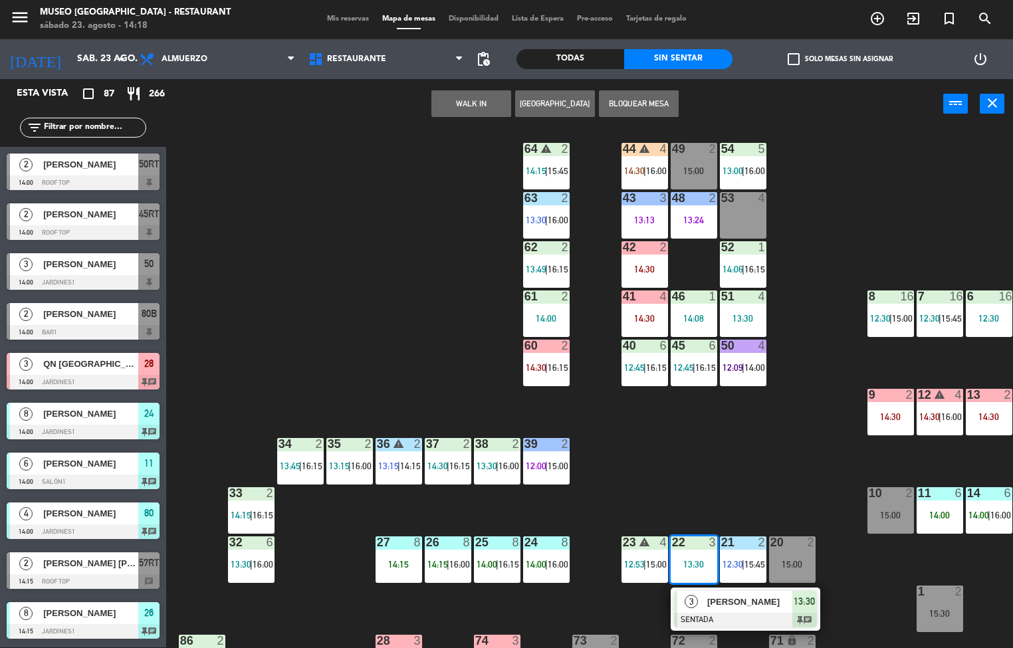
click at [745, 212] on div "53 4" at bounding box center [743, 215] width 47 height 47
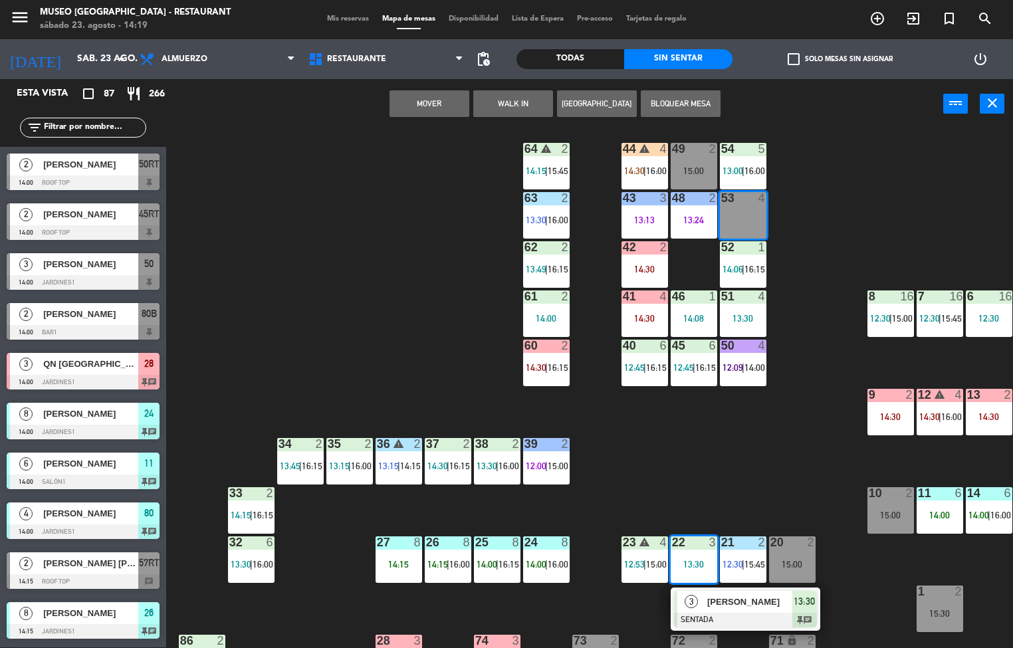
click at [733, 221] on div "53 4" at bounding box center [743, 215] width 47 height 47
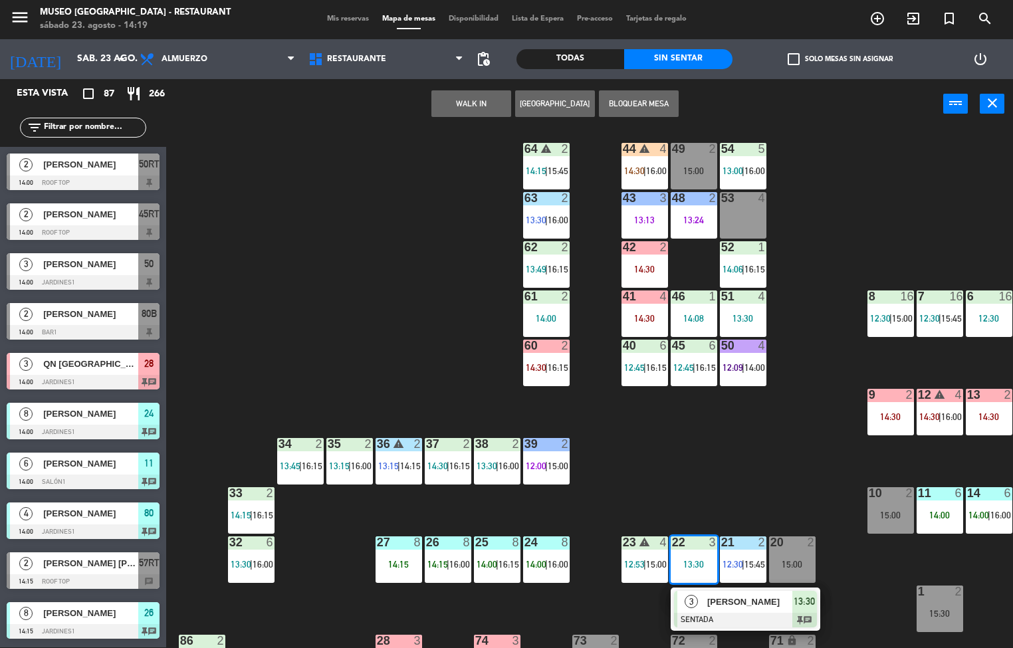
click at [743, 214] on div "53 4" at bounding box center [743, 215] width 47 height 47
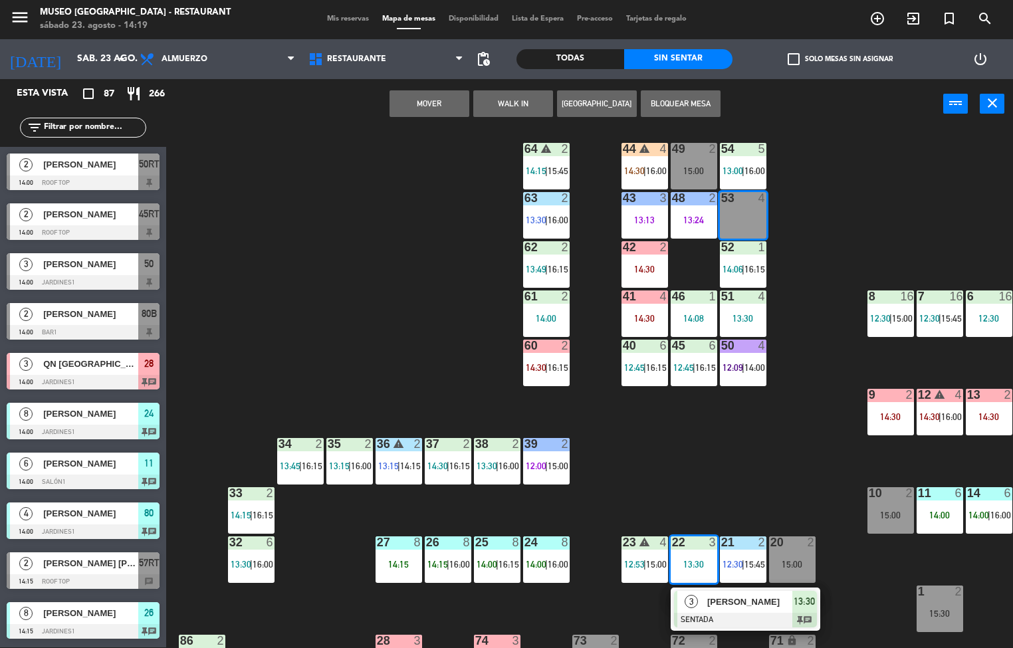
click at [694, 217] on div "13:24" at bounding box center [693, 219] width 47 height 9
click at [704, 210] on div "48 2 13:24" at bounding box center [693, 215] width 47 height 47
click at [694, 211] on div "48 2 13:24" at bounding box center [693, 215] width 47 height 47
click at [750, 214] on div "53 4" at bounding box center [743, 215] width 47 height 47
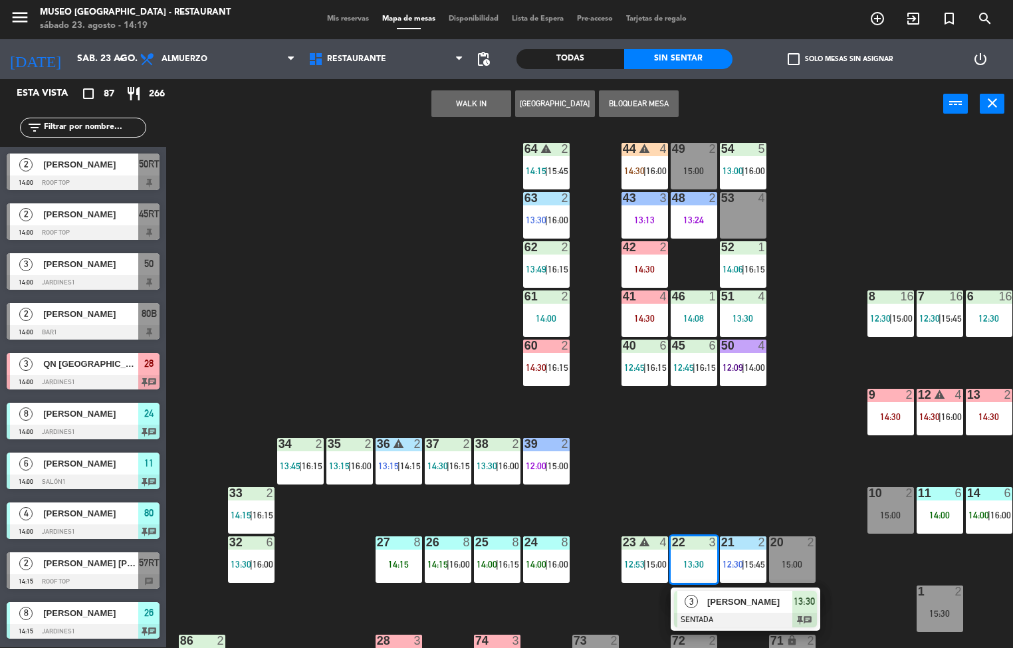
click at [690, 220] on div "13:24" at bounding box center [693, 219] width 47 height 9
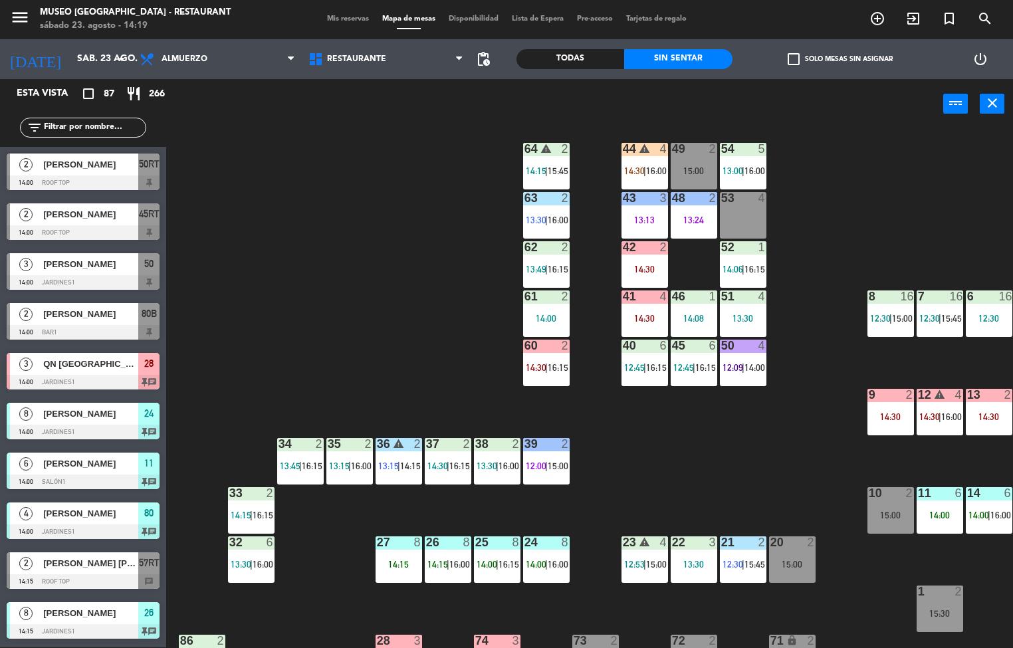
scroll to position [60, 0]
